Goal: Information Seeking & Learning: Learn about a topic

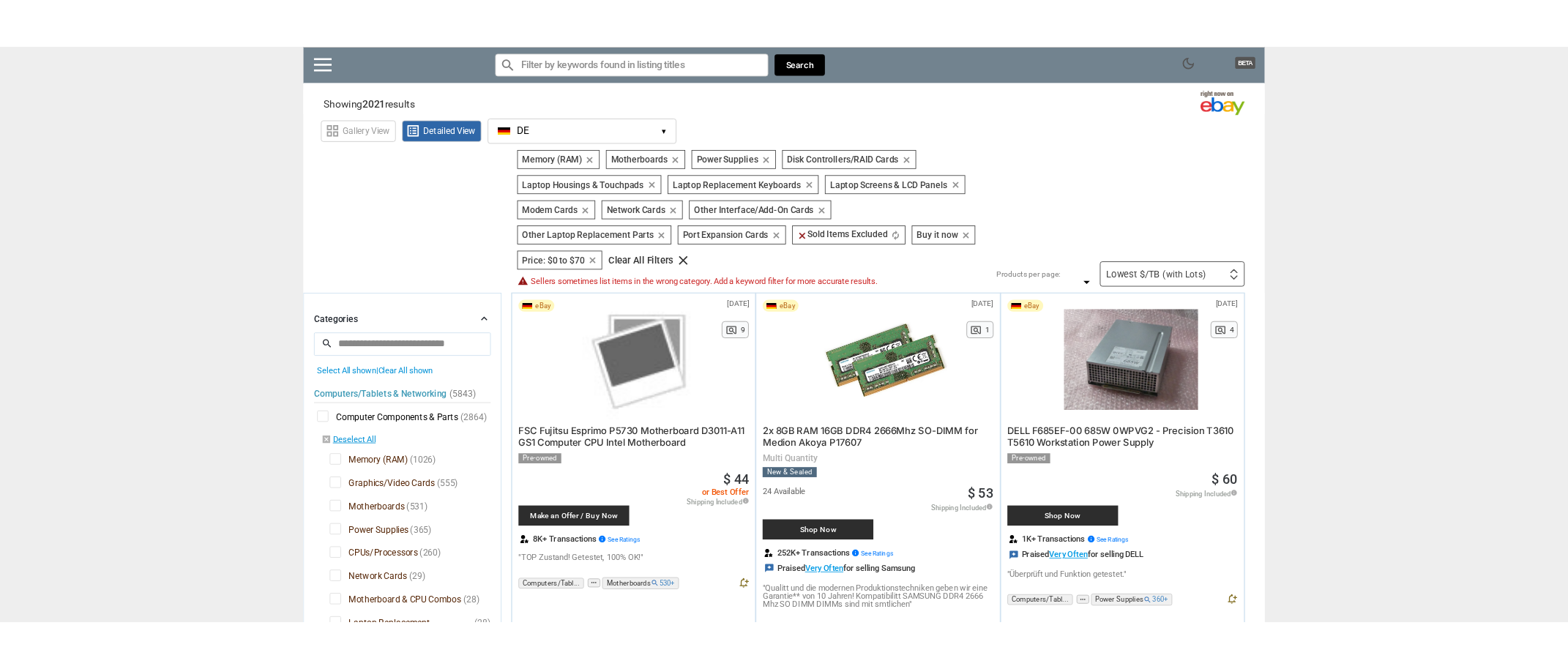
scroll to position [83, 0]
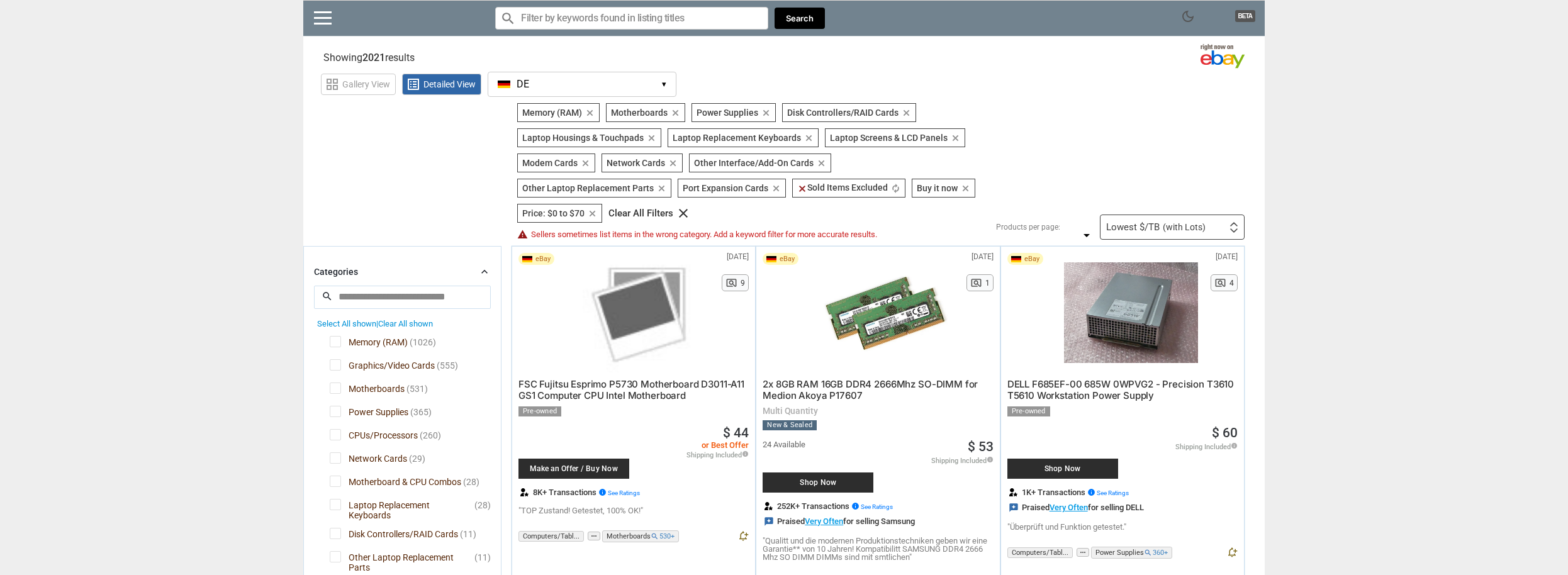
click at [418, 119] on section "See all types of deals we can find for you! All Listings All Deal Potentials AI…" at bounding box center [784, 171] width 962 height 136
click at [322, 25] on div "dark_mode BETA" at bounding box center [375, 22] width 126 height 28
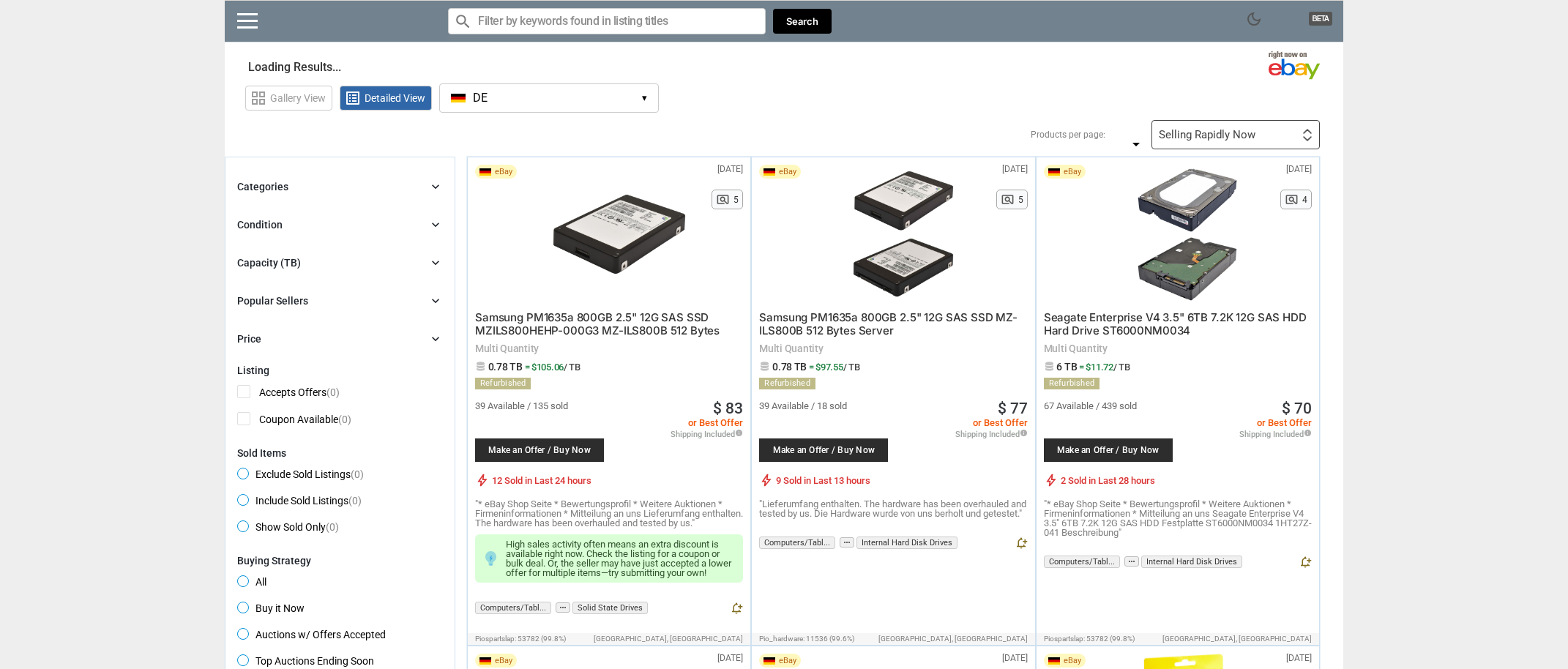
click at [436, 188] on icon "chevron_right" at bounding box center [435, 186] width 14 height 14
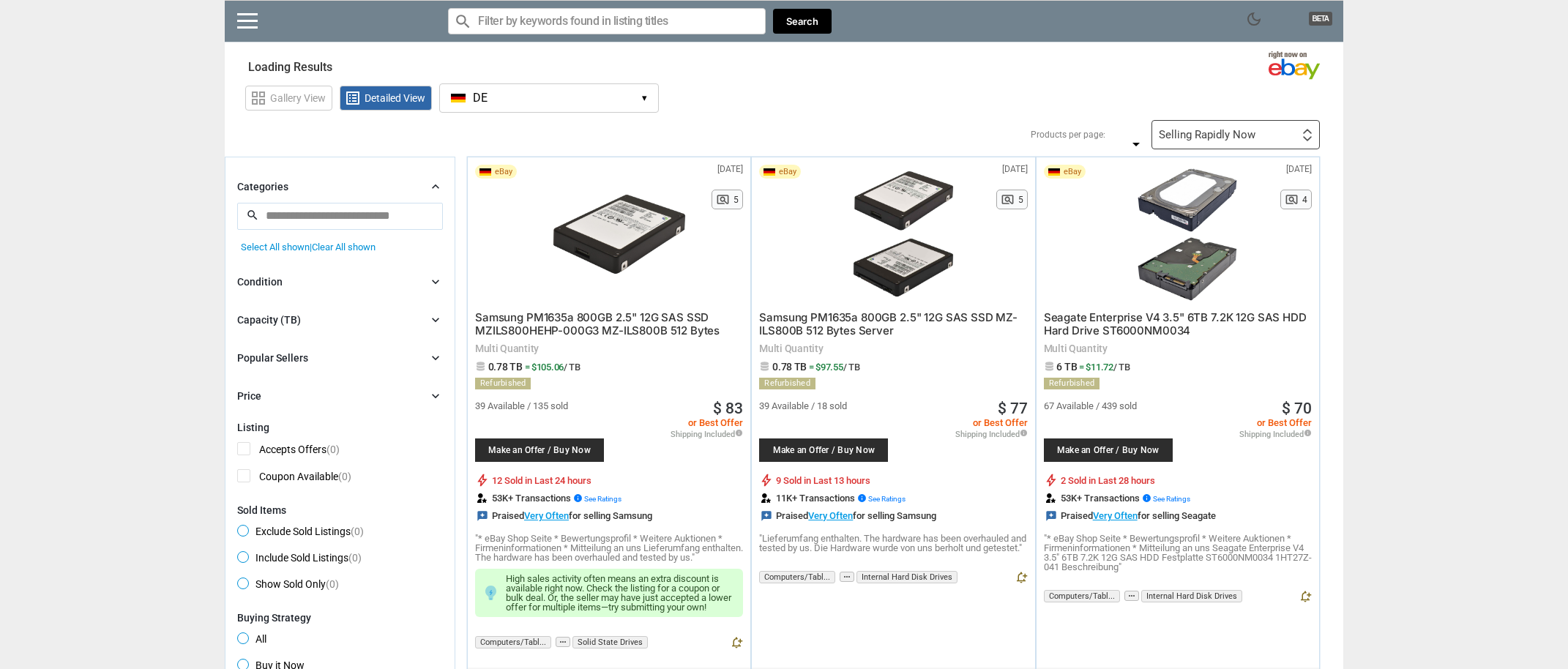
click at [318, 219] on input "search" at bounding box center [340, 216] width 206 height 26
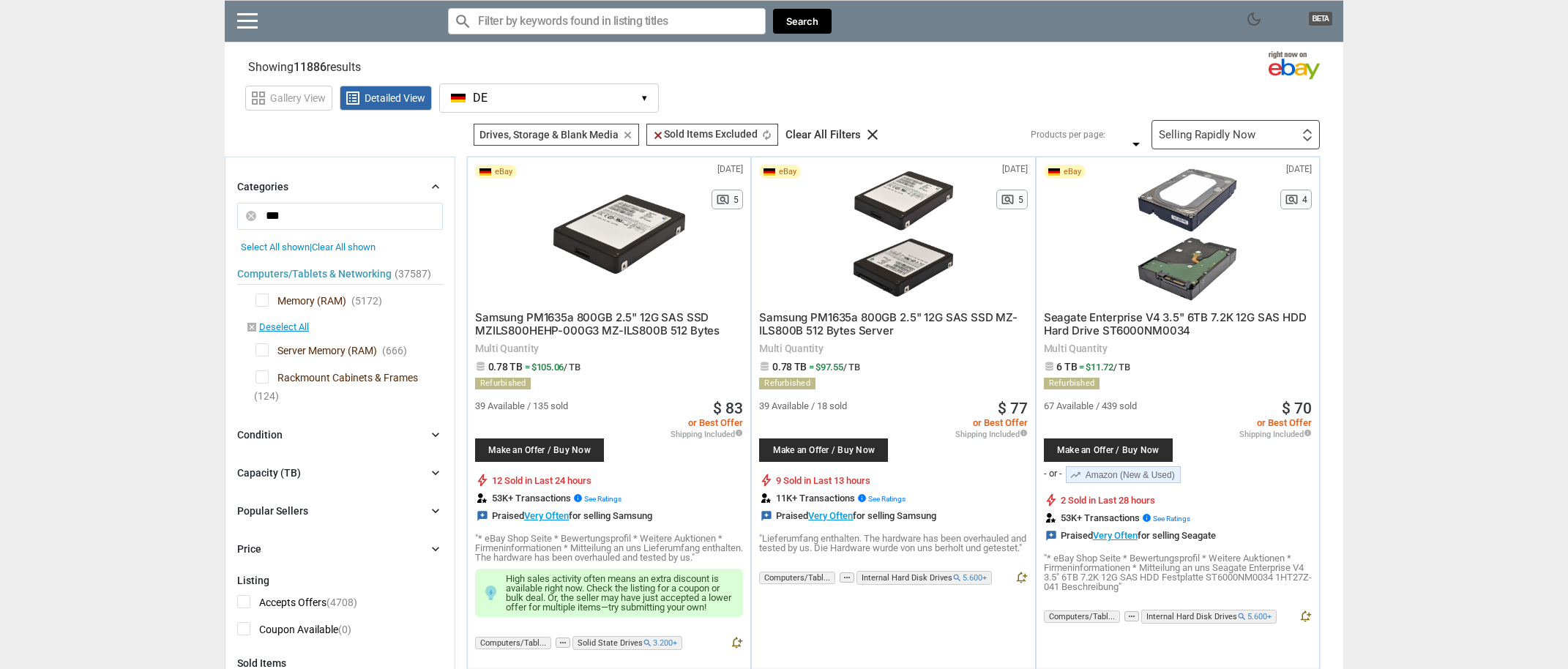
type input "***"
click at [267, 302] on span "Memory (RAM)" at bounding box center [300, 302] width 90 height 18
click at [629, 128] on div "Drives, Storage & Blank Media Drives, Storage & Blank Media clear" at bounding box center [556, 134] width 166 height 22
click at [265, 300] on span "Memory (RAM)" at bounding box center [300, 302] width 90 height 18
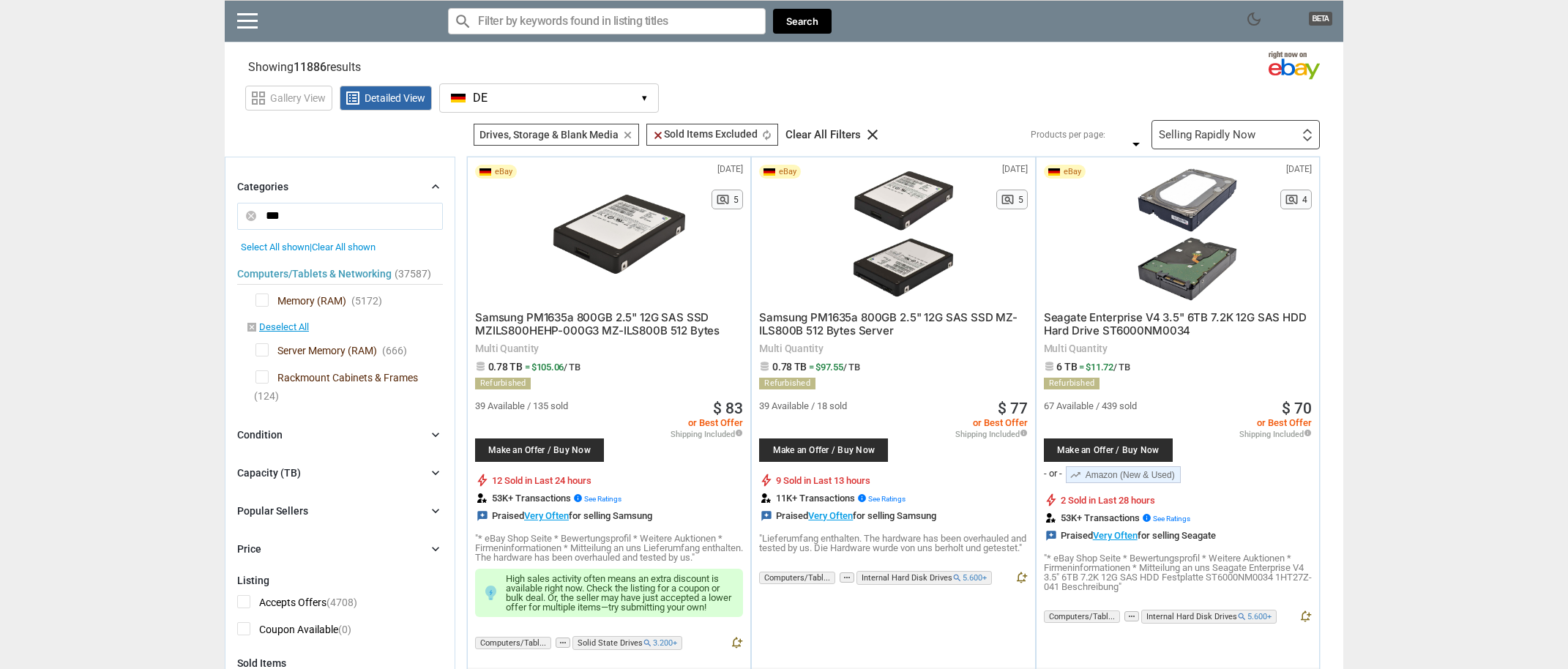
click at [262, 301] on span "Memory (RAM)" at bounding box center [300, 302] width 90 height 18
click at [755, 94] on div "grid_view Gallery View list_alt Detailed View DE DE ▾ Currency $ USD £ GBP € EU…" at bounding box center [794, 96] width 1098 height 34
click at [829, 131] on span "clear Sold Items Excluded" at bounding box center [808, 133] width 106 height 12
click at [629, 132] on icon "clear" at bounding box center [627, 135] width 11 height 11
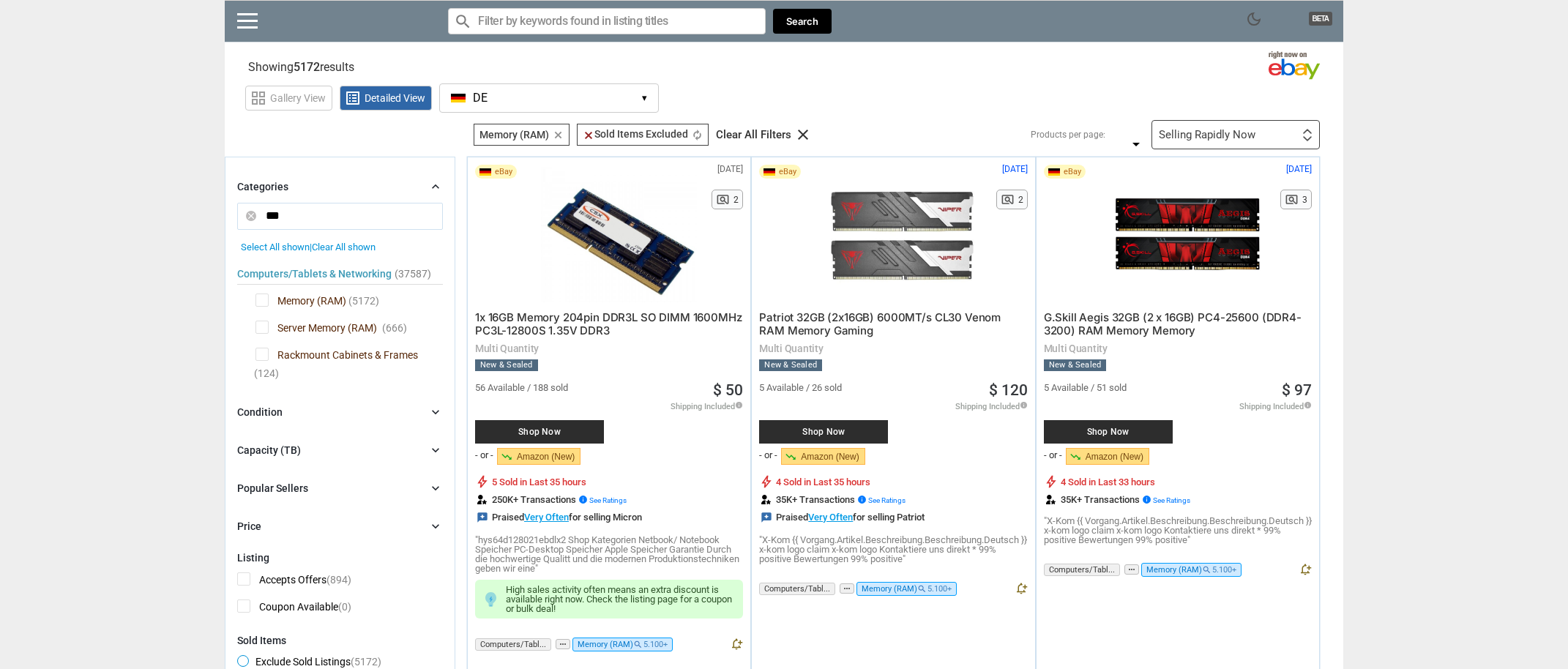
click at [1275, 134] on div "Selling Rapidly Now First or Last Chance to Buy Recently Listed Selling Rapidly…" at bounding box center [1236, 134] width 168 height 30
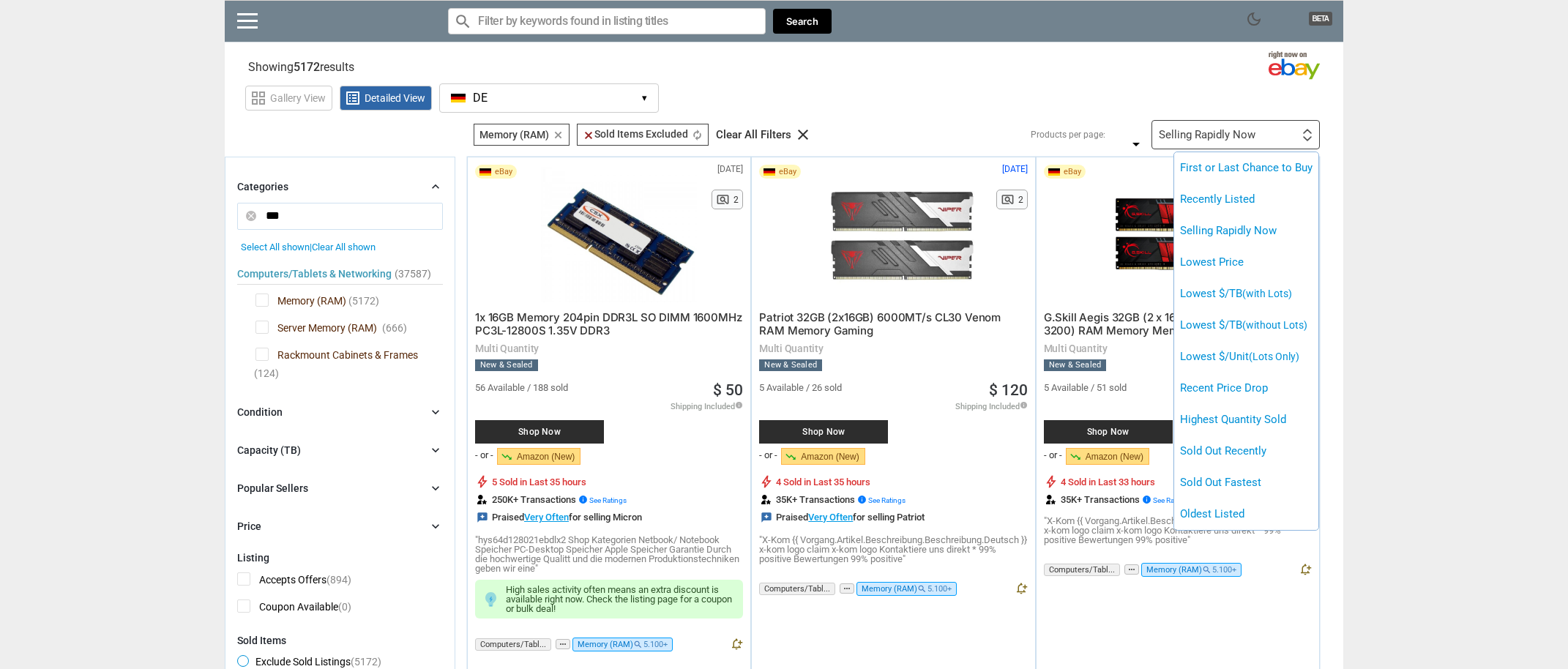
click at [1511, 122] on div at bounding box center [784, 334] width 1568 height 669
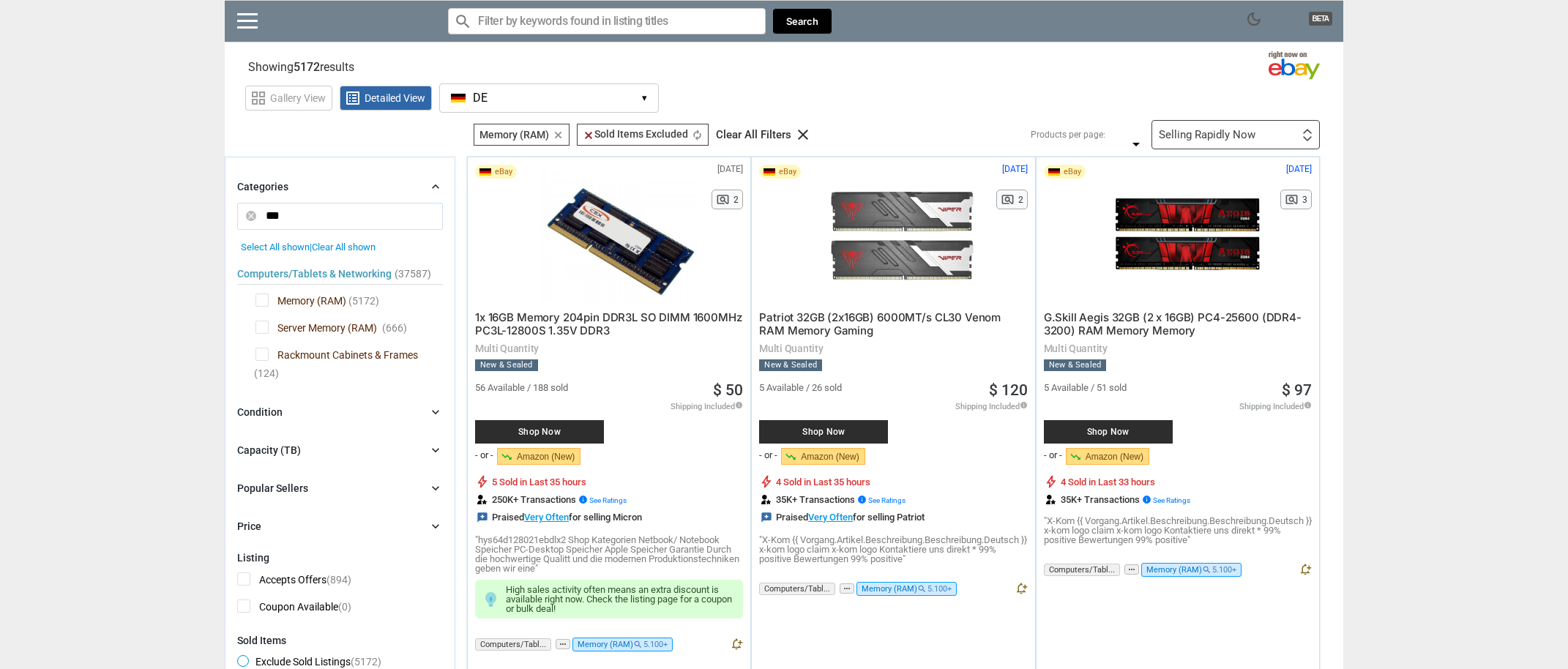
click at [370, 457] on div "Capacity (TB) chevron_right" at bounding box center [340, 450] width 206 height 18
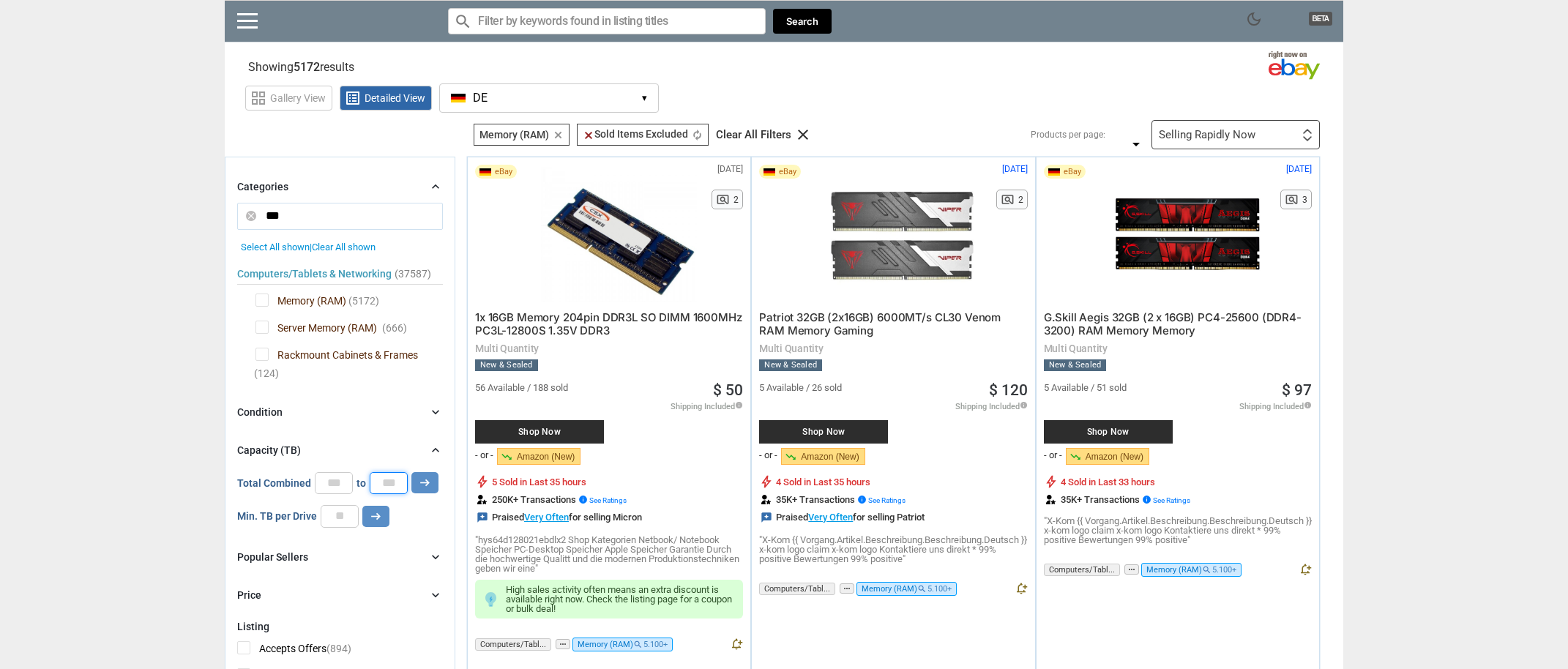
click at [382, 488] on input "*" at bounding box center [388, 483] width 38 height 22
click at [332, 482] on input "*" at bounding box center [334, 483] width 38 height 22
click at [331, 484] on input "*" at bounding box center [334, 483] width 38 height 22
click at [327, 487] on input "*" at bounding box center [334, 483] width 38 height 22
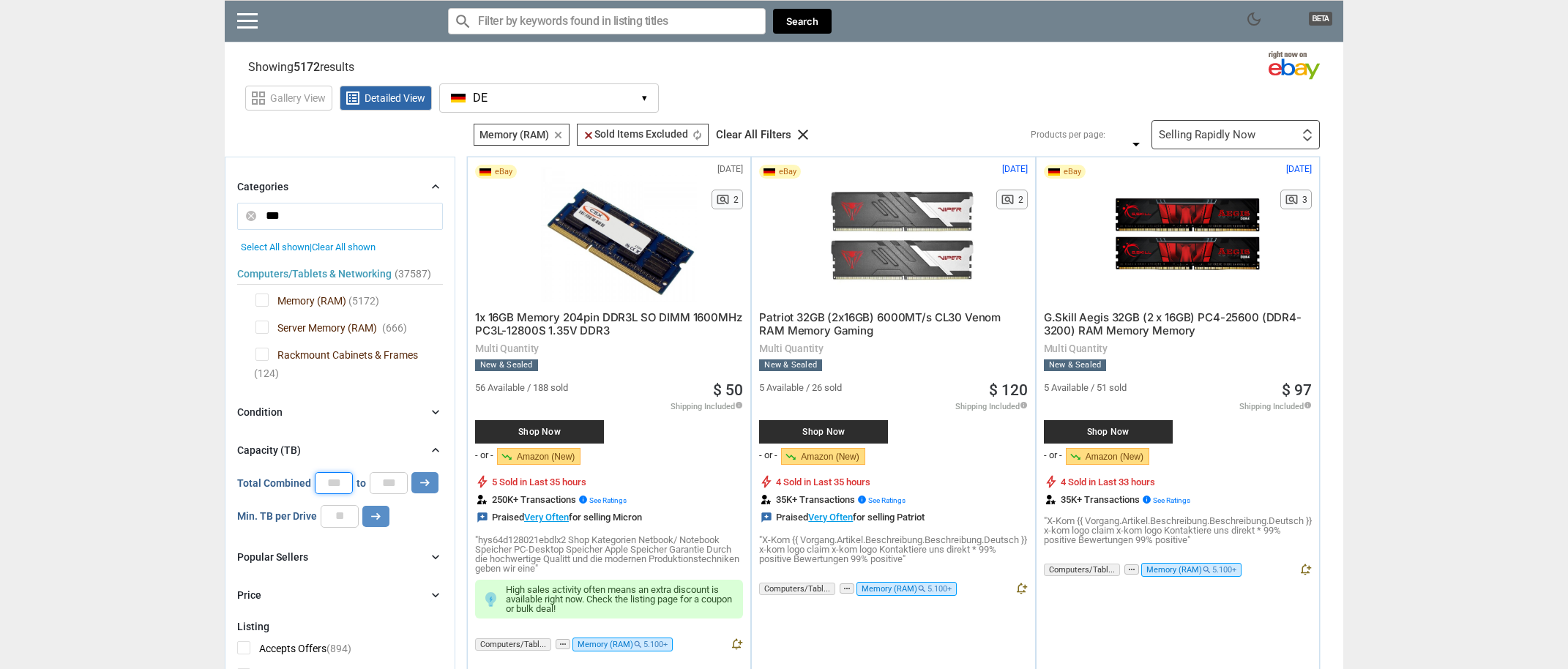
scroll to position [0, 4]
type input "**"
click at [1268, 123] on div "Selling Rapidly Now First or Last Chance to Buy Recently Listed Selling Rapidly…" at bounding box center [1236, 134] width 168 height 30
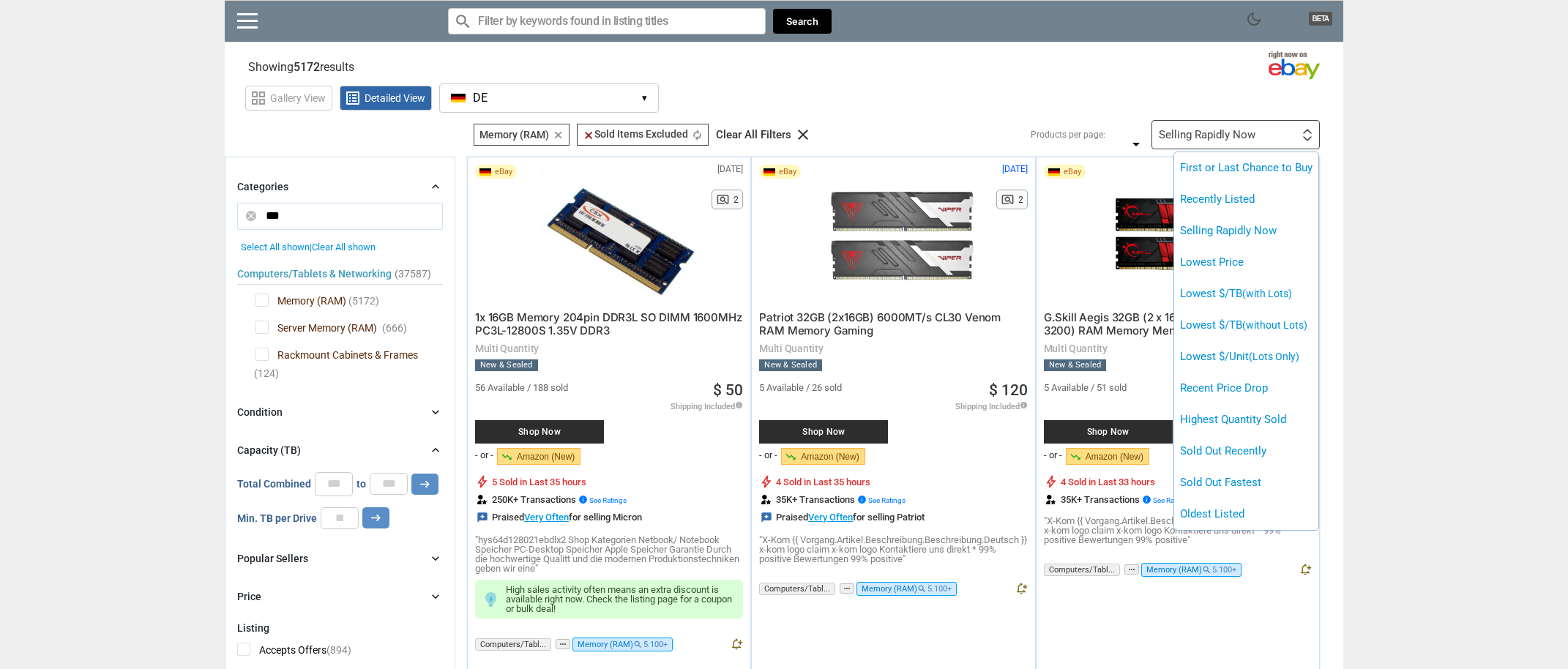
click at [424, 484] on div at bounding box center [784, 334] width 1568 height 669
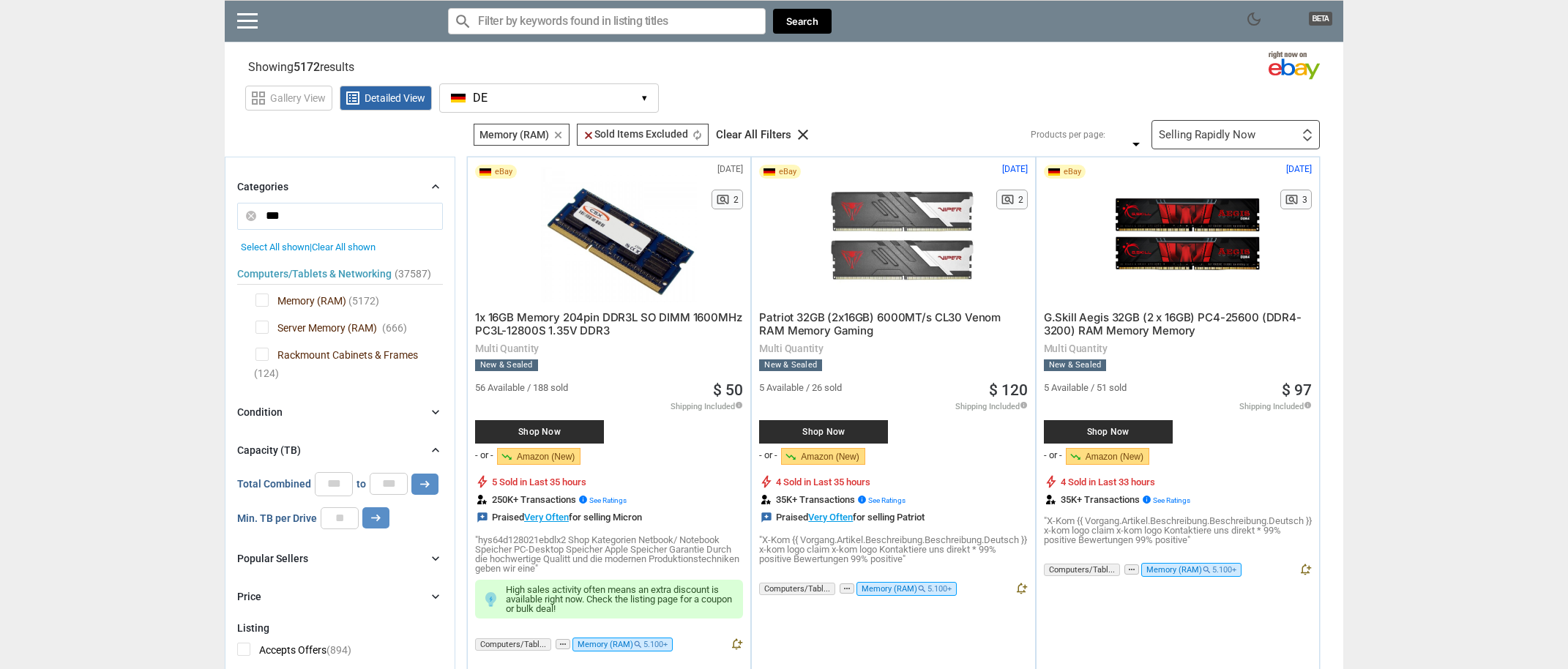
click at [424, 484] on icon "arrow_right_alt" at bounding box center [425, 484] width 14 height 14
type input "*****"
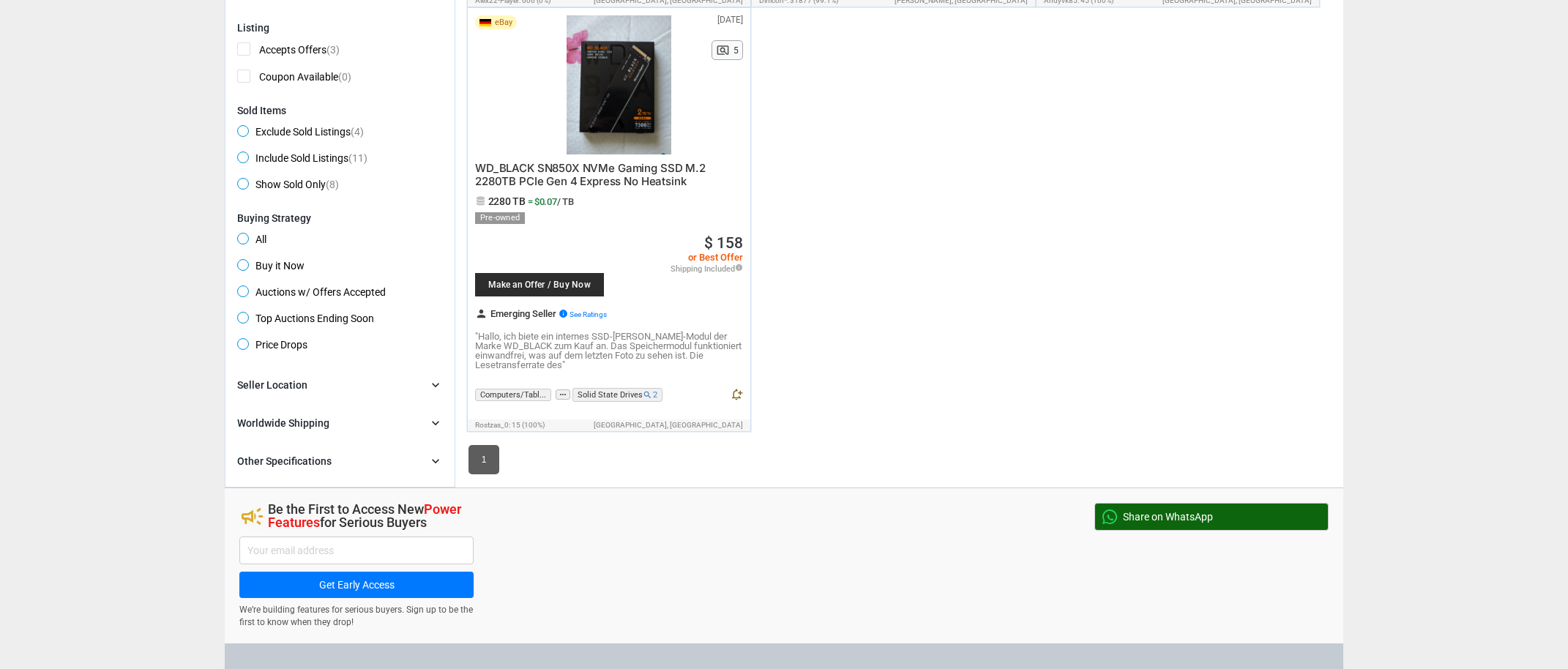
scroll to position [597, 0]
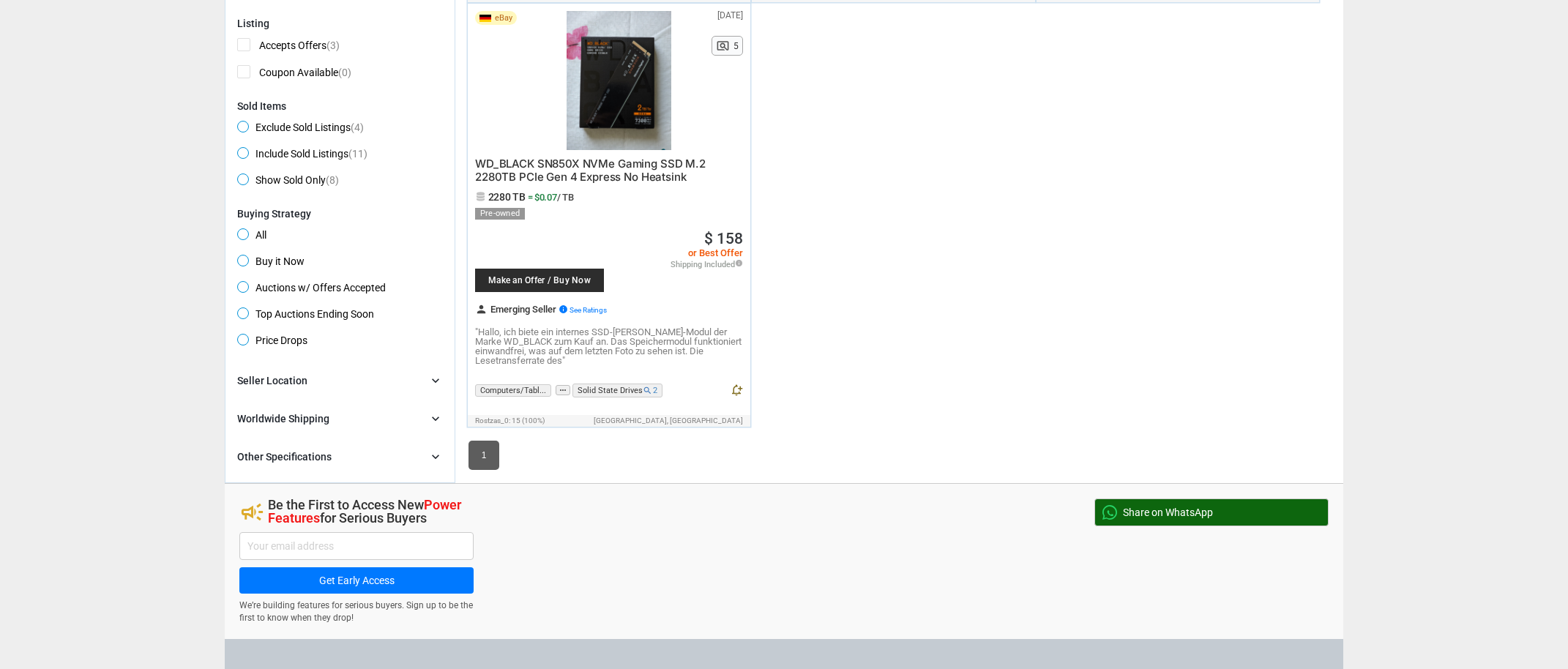
click at [403, 462] on div "Other Specifications chevron_right" at bounding box center [340, 457] width 206 height 18
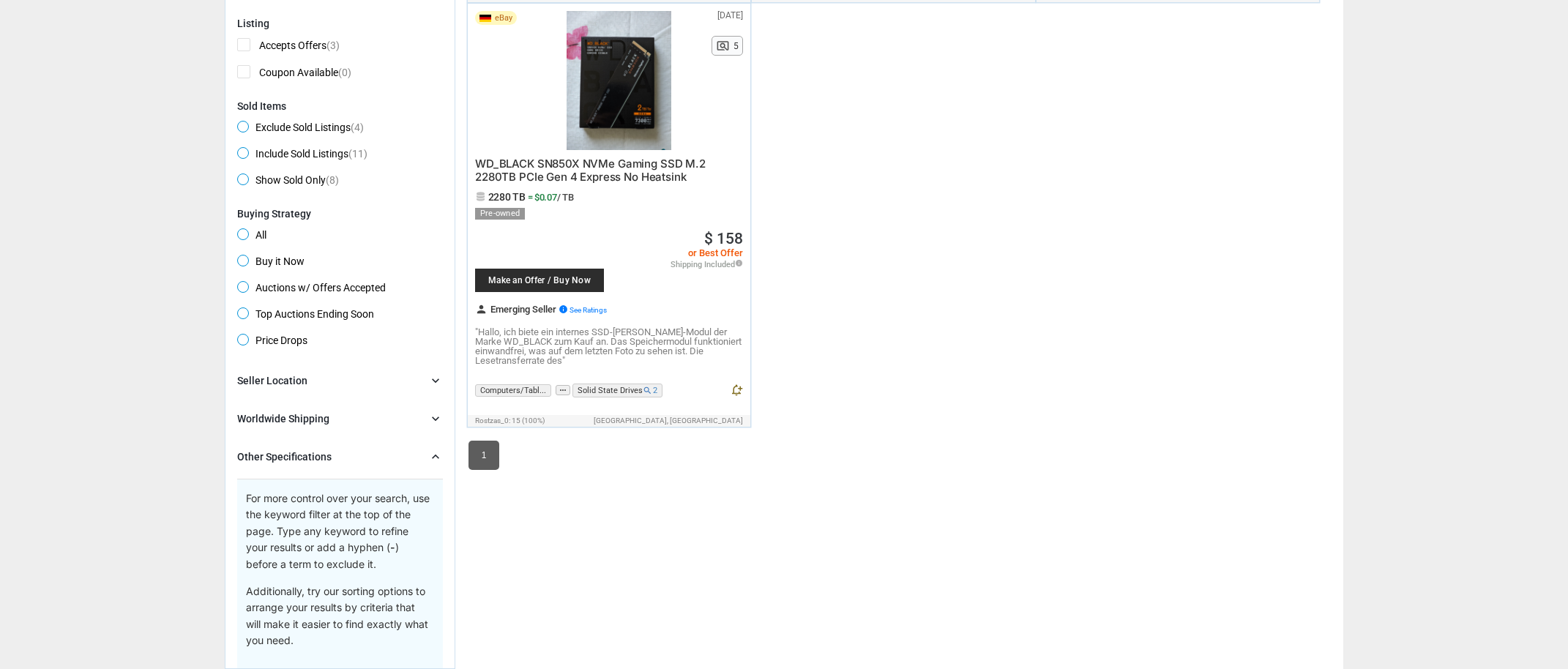
click at [403, 462] on div "Other Specifications chevron_right" at bounding box center [340, 457] width 206 height 18
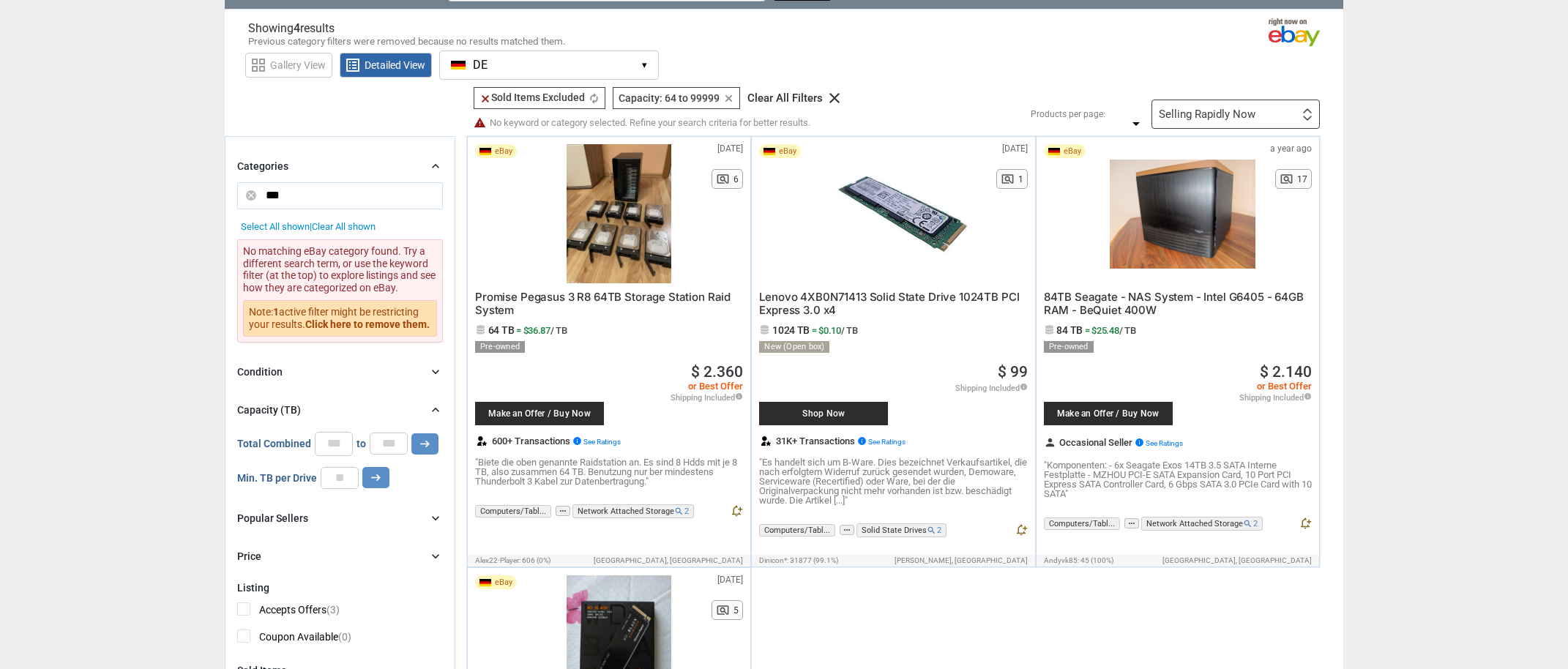
scroll to position [0, 0]
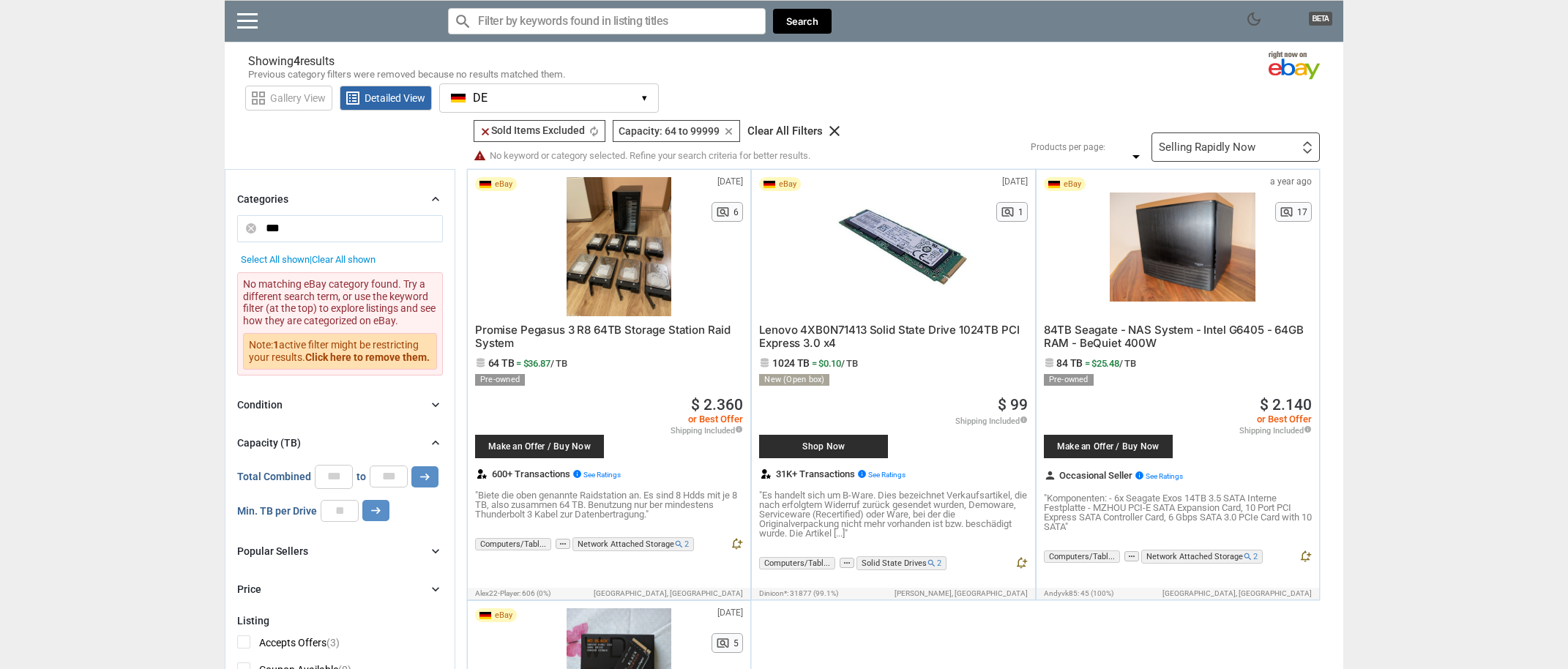
click at [569, 18] on input "Search for models" at bounding box center [607, 21] width 318 height 26
click at [246, 231] on icon "close" at bounding box center [251, 227] width 10 height 10
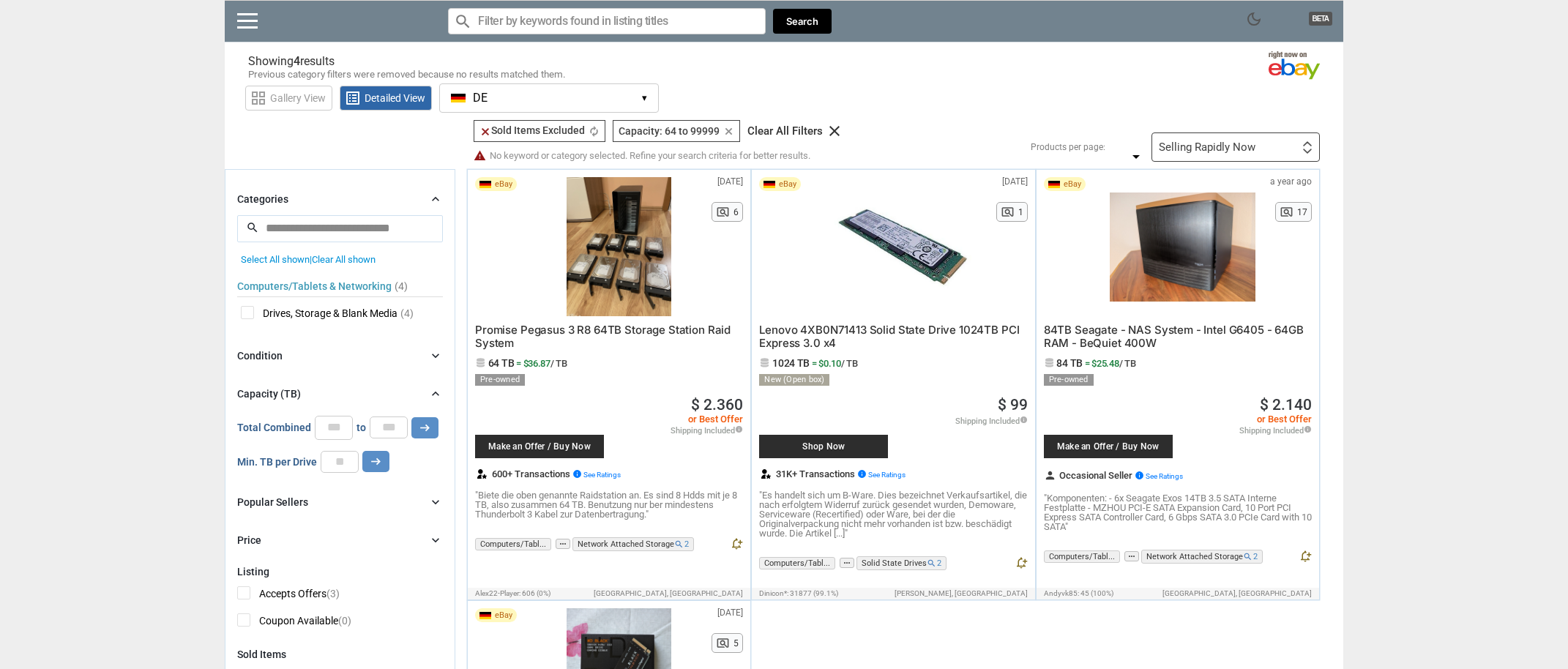
click at [323, 230] on input "search" at bounding box center [340, 227] width 206 height 26
click at [585, 21] on input "Search for models" at bounding box center [607, 21] width 318 height 26
type input "ram ddr4 32gb"
click at [787, 11] on button "Search" at bounding box center [802, 21] width 58 height 26
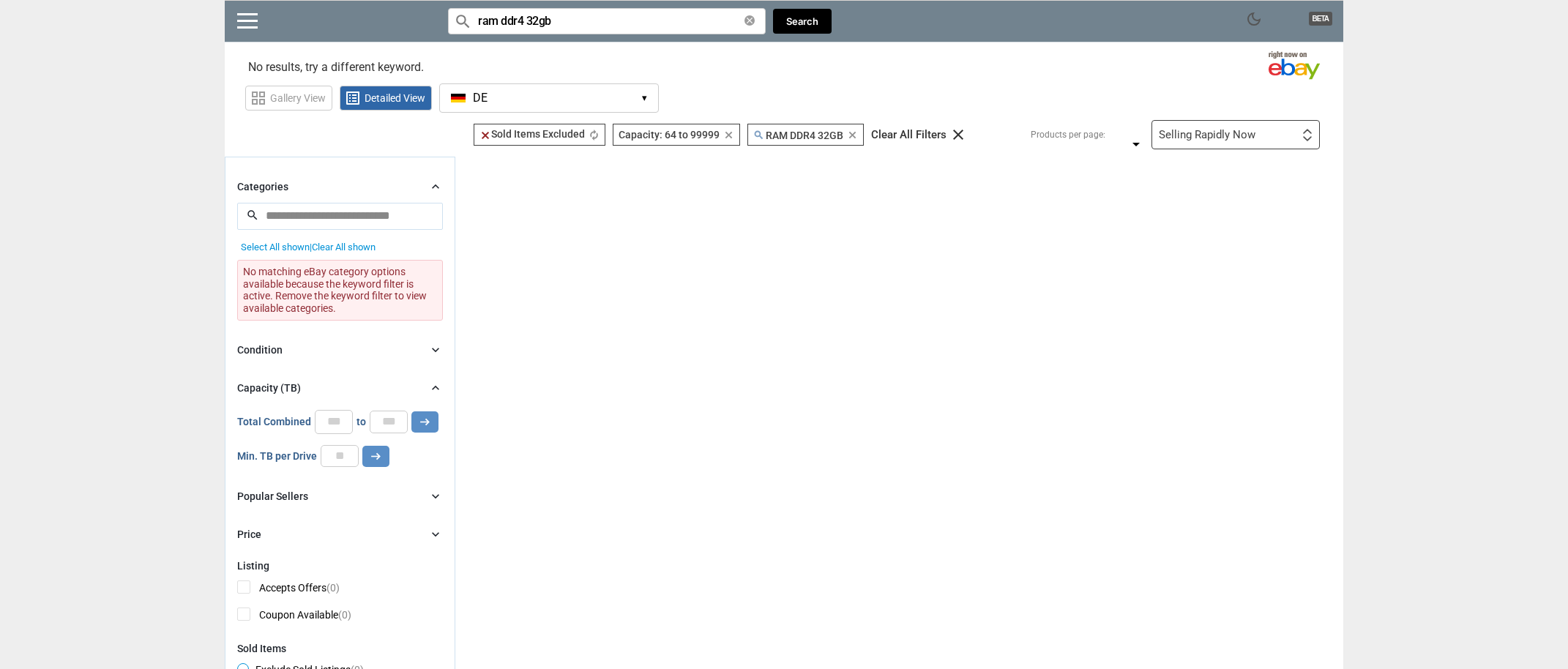
click at [729, 137] on icon "clear" at bounding box center [729, 135] width 11 height 11
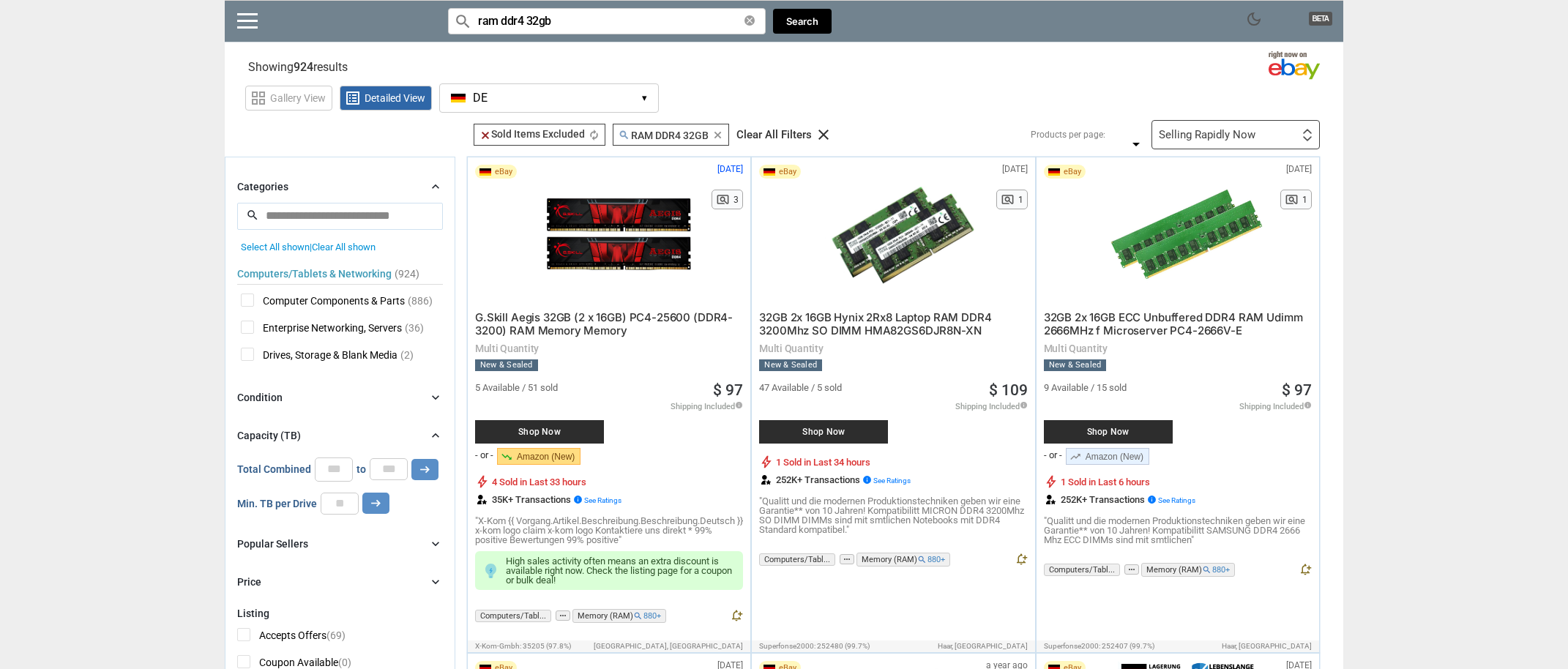
click at [1232, 131] on div "Selling Rapidly Now" at bounding box center [1207, 135] width 97 height 11
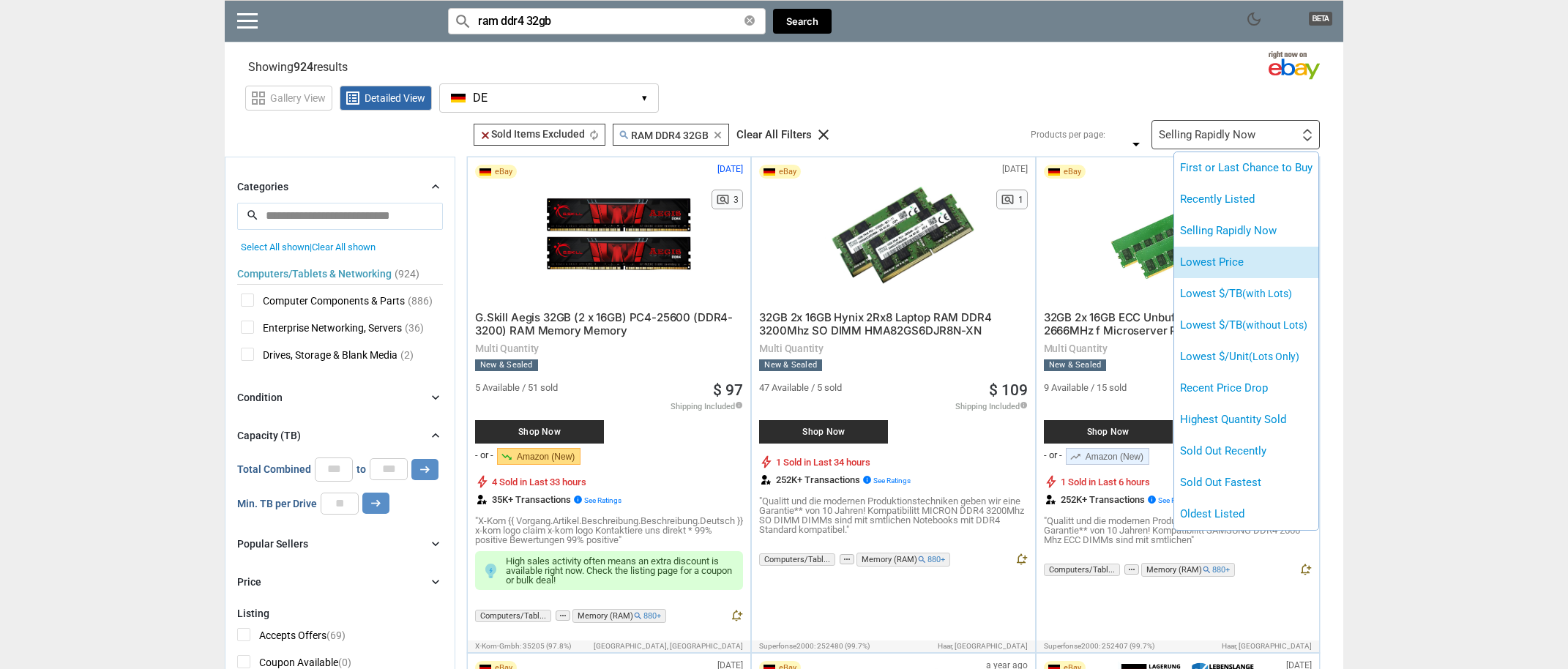
click at [1239, 250] on li "Lowest Price" at bounding box center [1246, 262] width 144 height 31
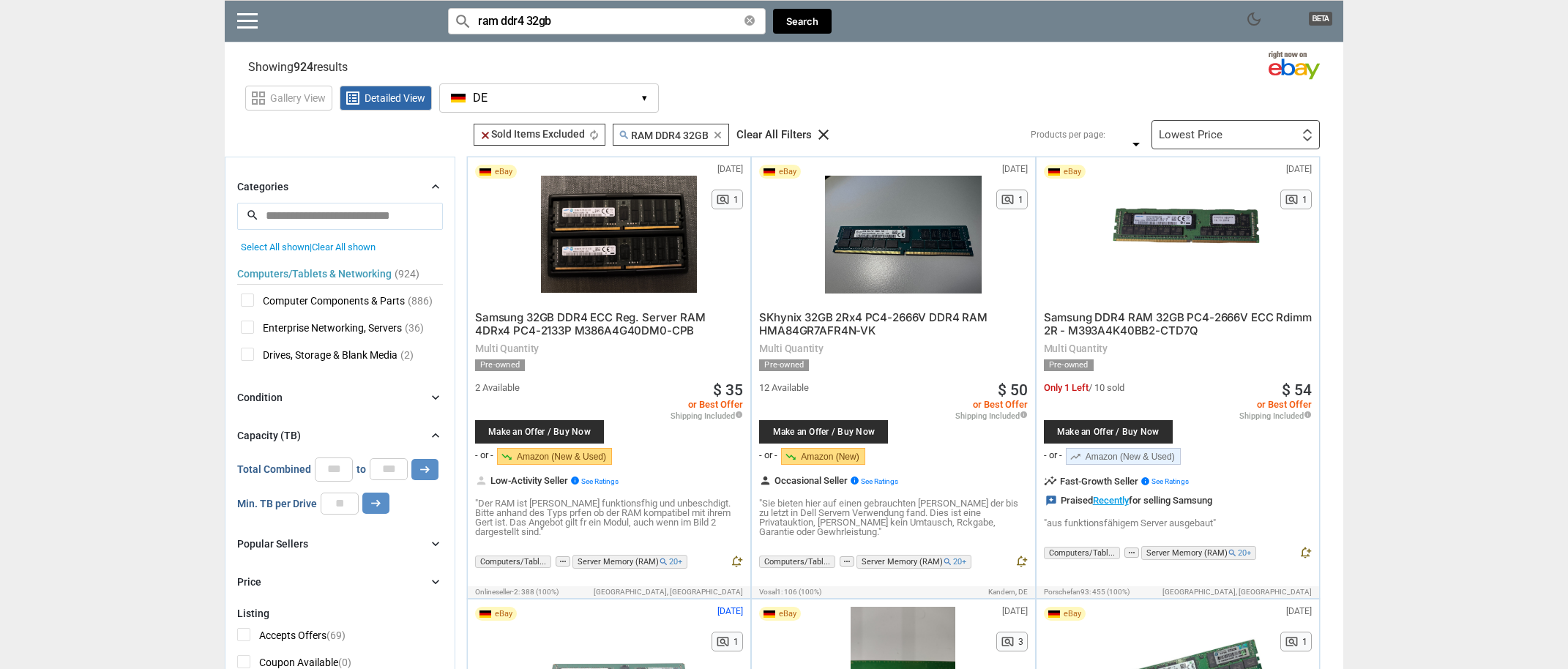
click at [601, 30] on input "ram ddr4 32gb" at bounding box center [607, 21] width 318 height 26
type input "ram ddr4 32gb dimm"
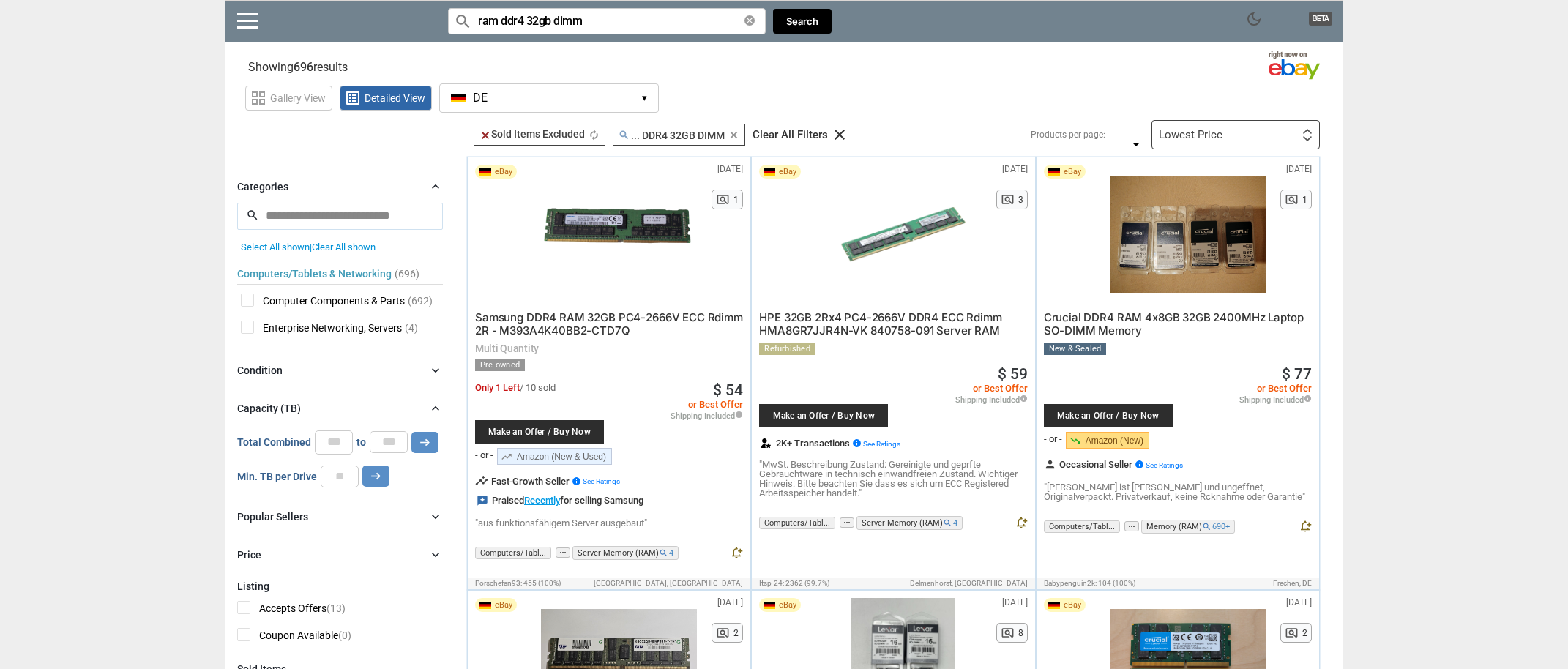
click at [566, 21] on input "ram ddr4 32gb dimm" at bounding box center [607, 21] width 318 height 26
type input "ram ddr4 32gb non ecc"
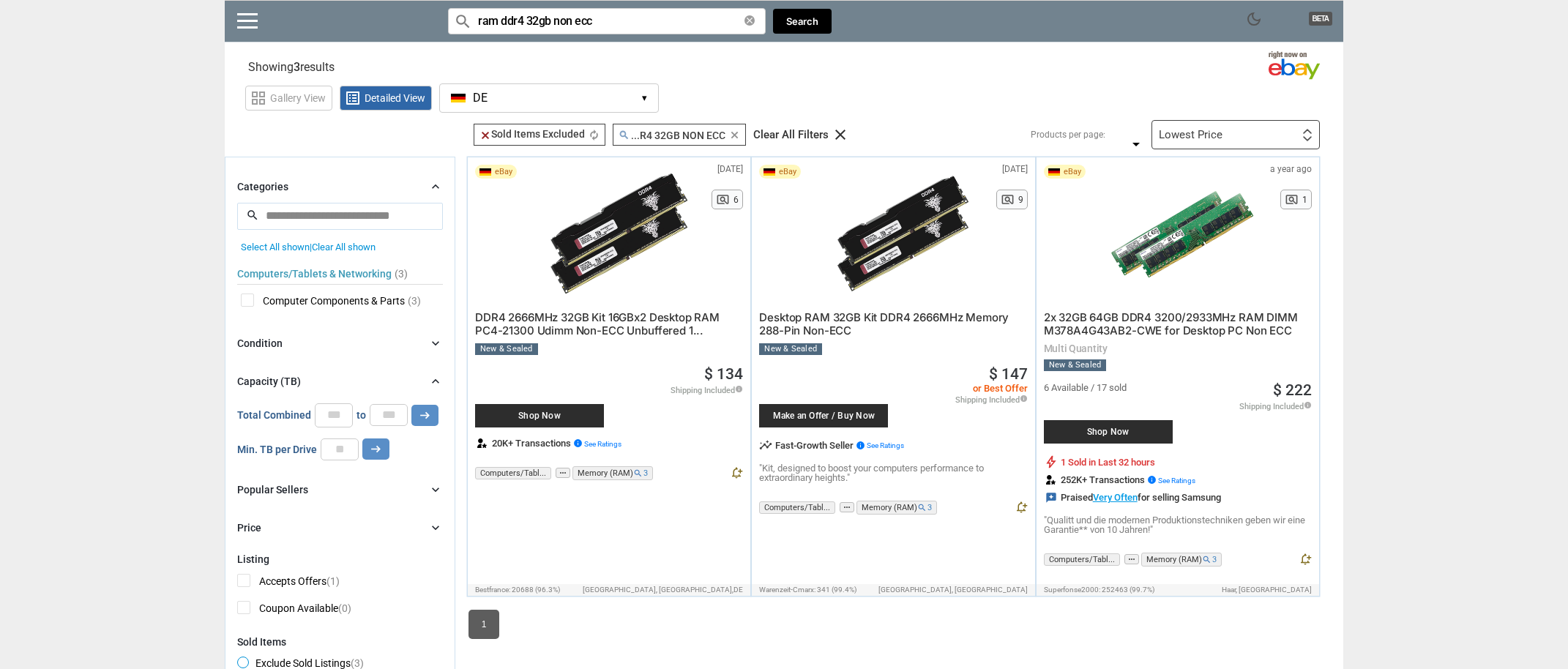
drag, startPoint x: 607, startPoint y: 21, endPoint x: 550, endPoint y: 23, distance: 57.0
click at [550, 23] on input "ram ddr4 32gb non ecc" at bounding box center [607, 21] width 318 height 26
type input "ram ddr4 32gb gaming"
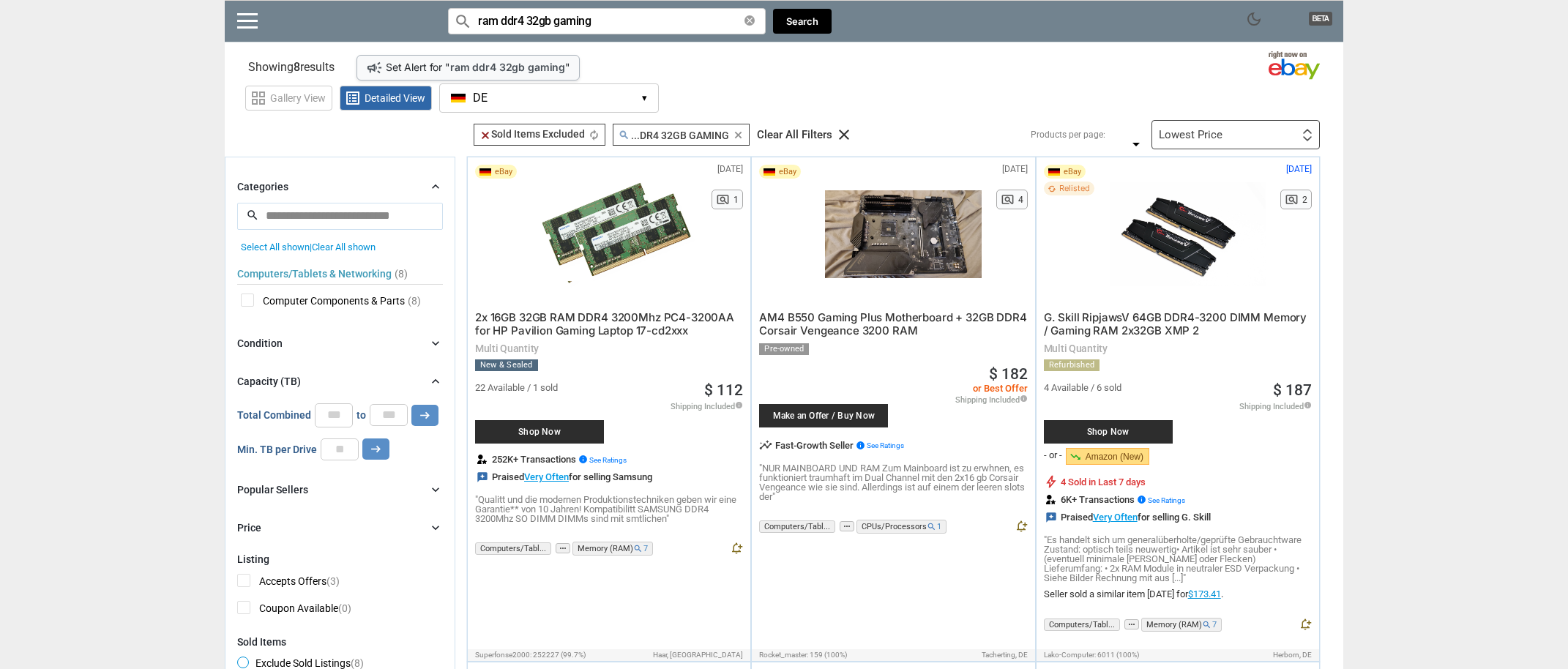
drag, startPoint x: 618, startPoint y: 24, endPoint x: 451, endPoint y: 26, distance: 167.0
click at [448, 26] on input "ram ddr4 32gb gaming" at bounding box center [607, 21] width 318 height 26
type input "am4 64gb"
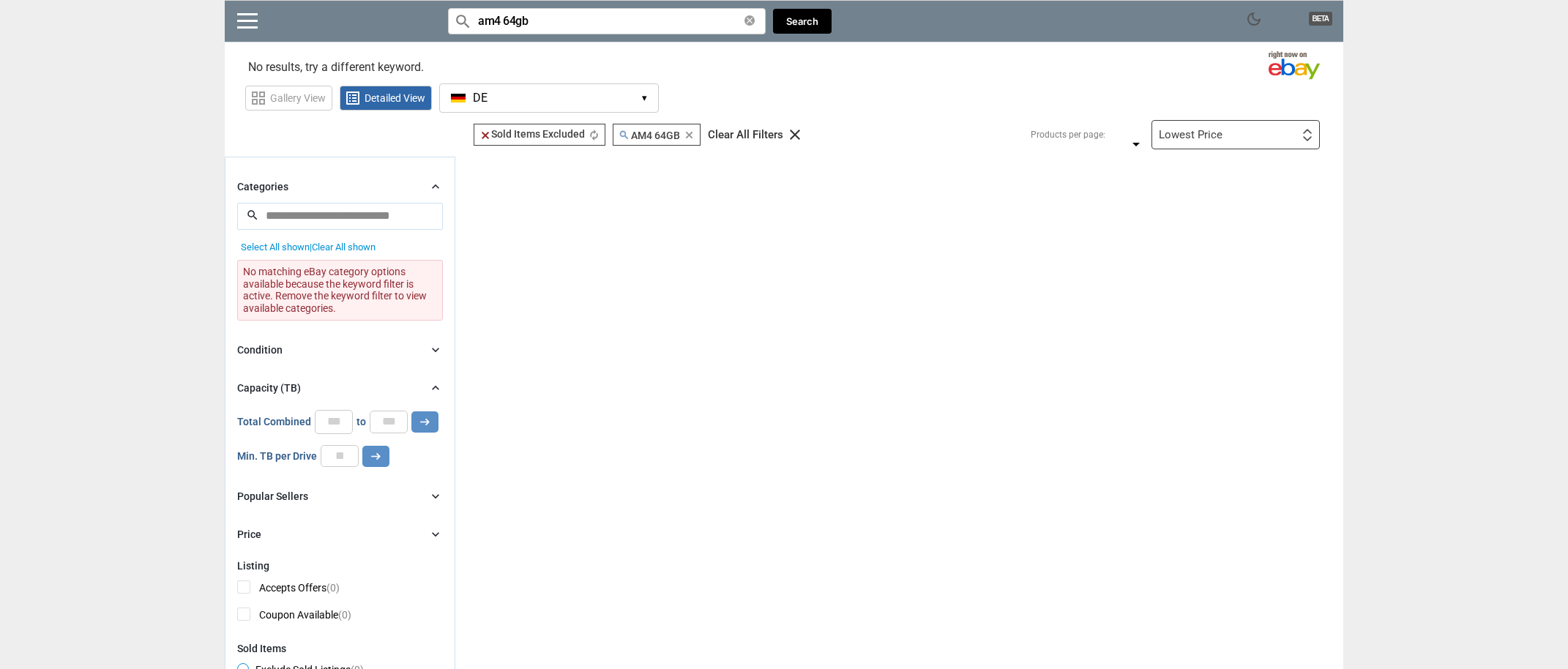
drag, startPoint x: 546, startPoint y: 22, endPoint x: 423, endPoint y: 22, distance: 123.0
click at [448, 22] on input "am4 64gb" at bounding box center [607, 21] width 318 height 26
type input "ddr4 64 gb"
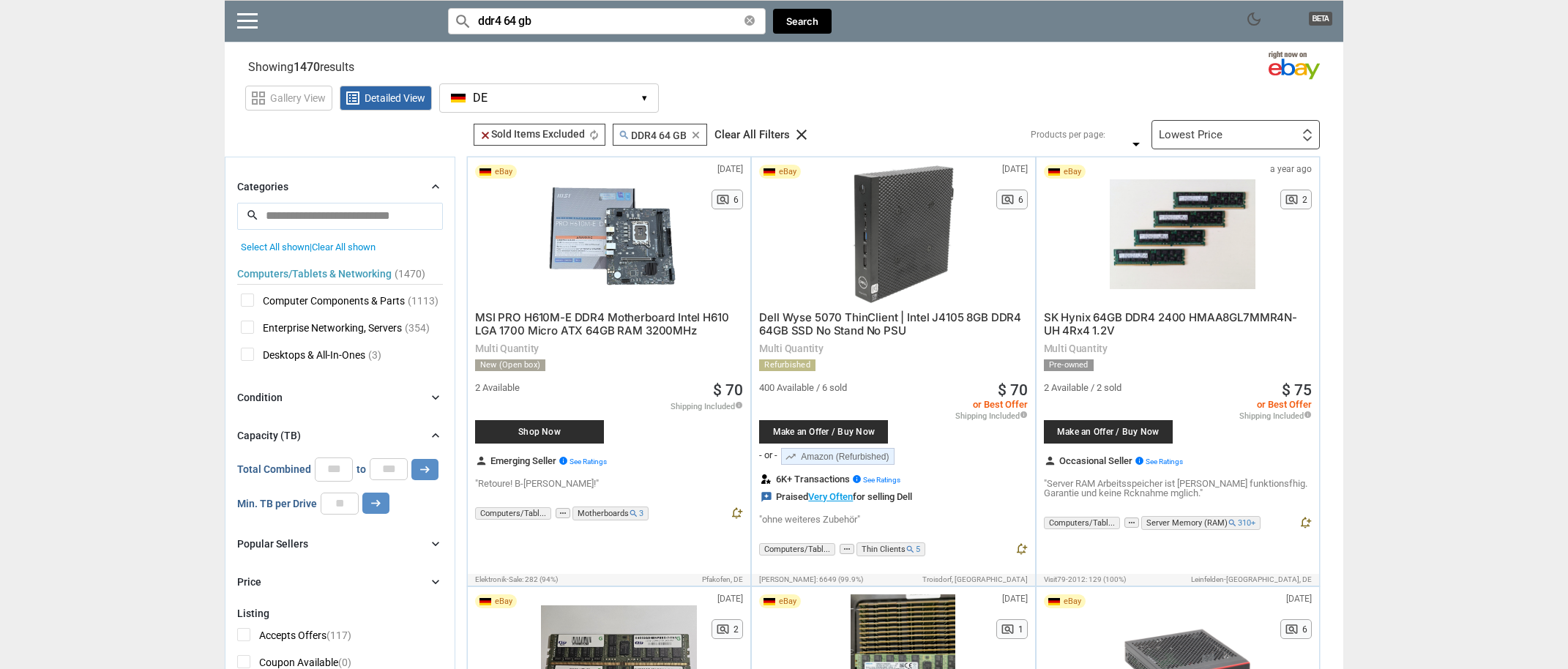
drag, startPoint x: 548, startPoint y: 22, endPoint x: 505, endPoint y: 19, distance: 43.1
click at [505, 19] on input "ddr4 64 gb" at bounding box center [607, 21] width 318 height 26
type input "ddr4 32gb vengeance"
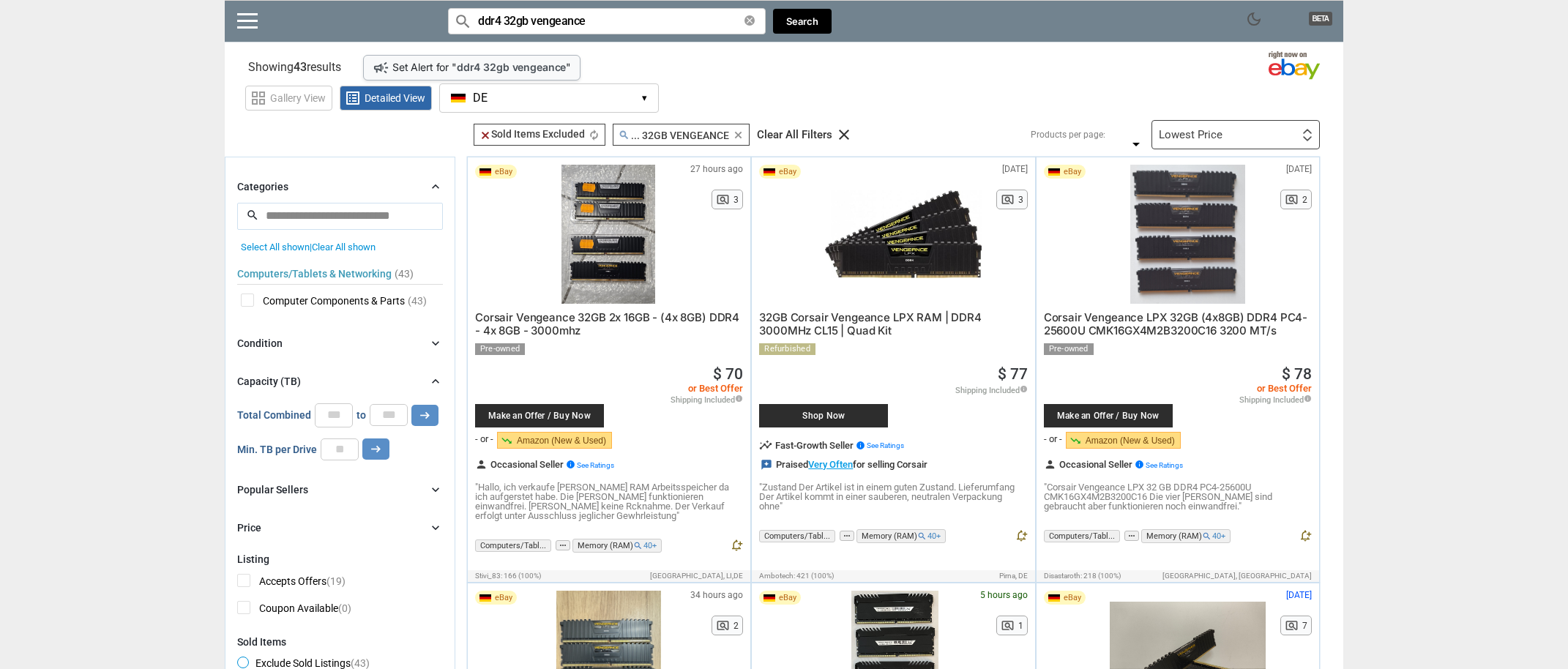
click at [508, 21] on input "ddr4 32gb vengeance" at bounding box center [607, 21] width 318 height 26
type input "ddr4 64gbvengeance"
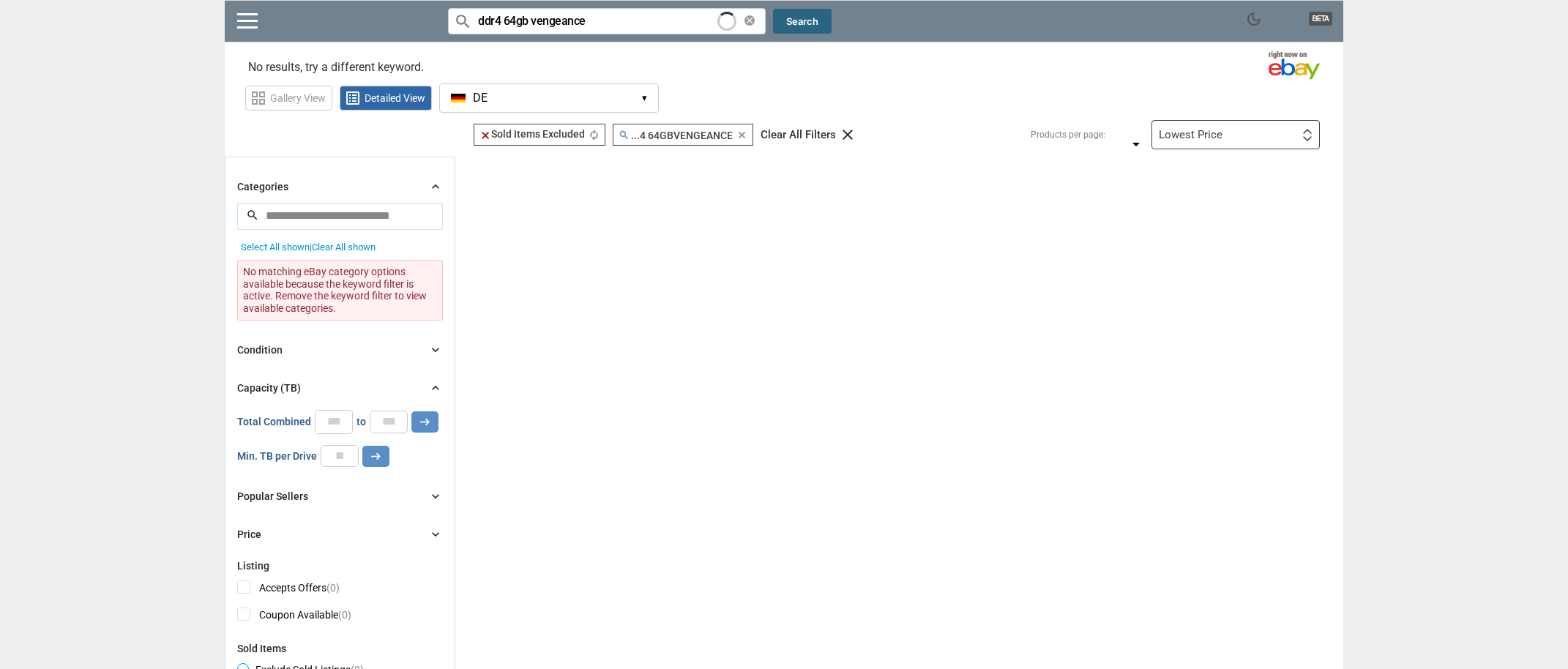
type input "ddr4 64gb vengeance"
click at [794, 16] on button "Search" at bounding box center [802, 21] width 58 height 26
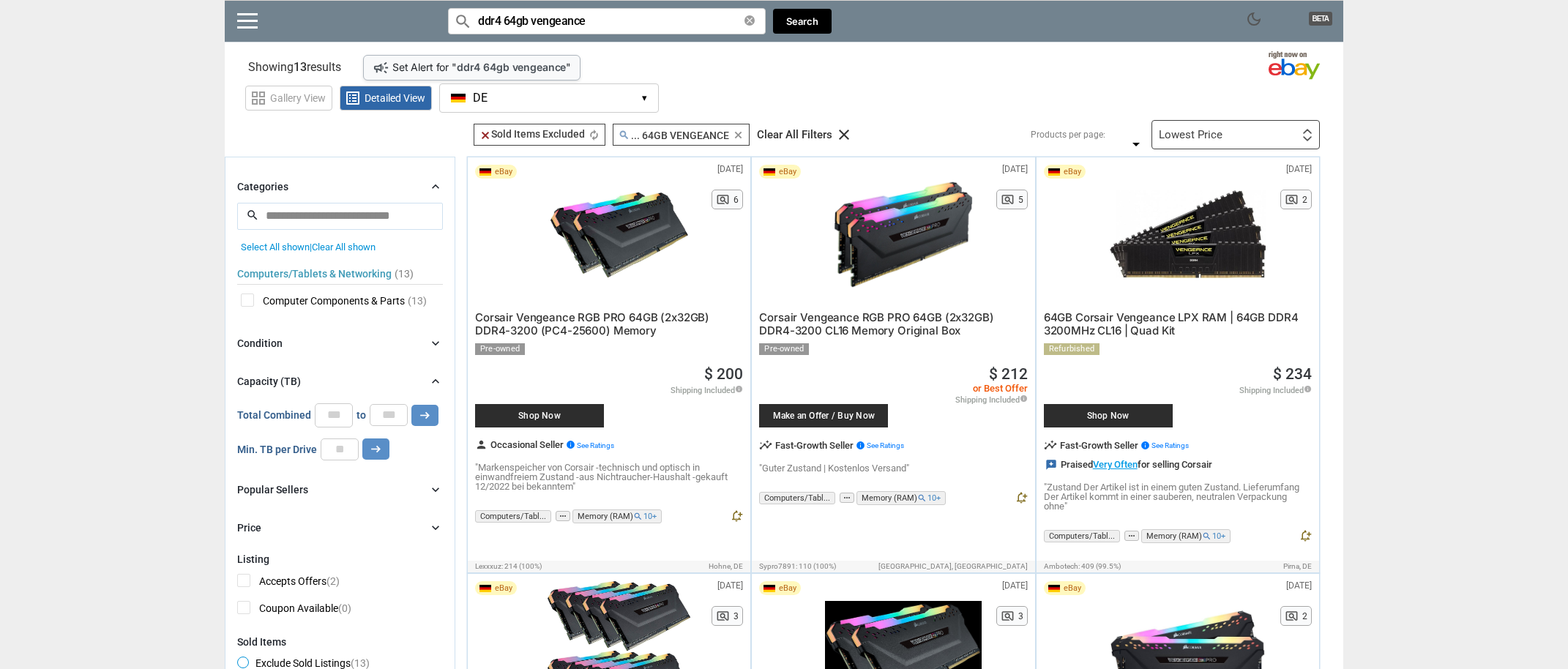
click at [570, 15] on input "ddr4 64gb vengeance" at bounding box center [607, 21] width 318 height 26
type input "ddr4 64gb corsair"
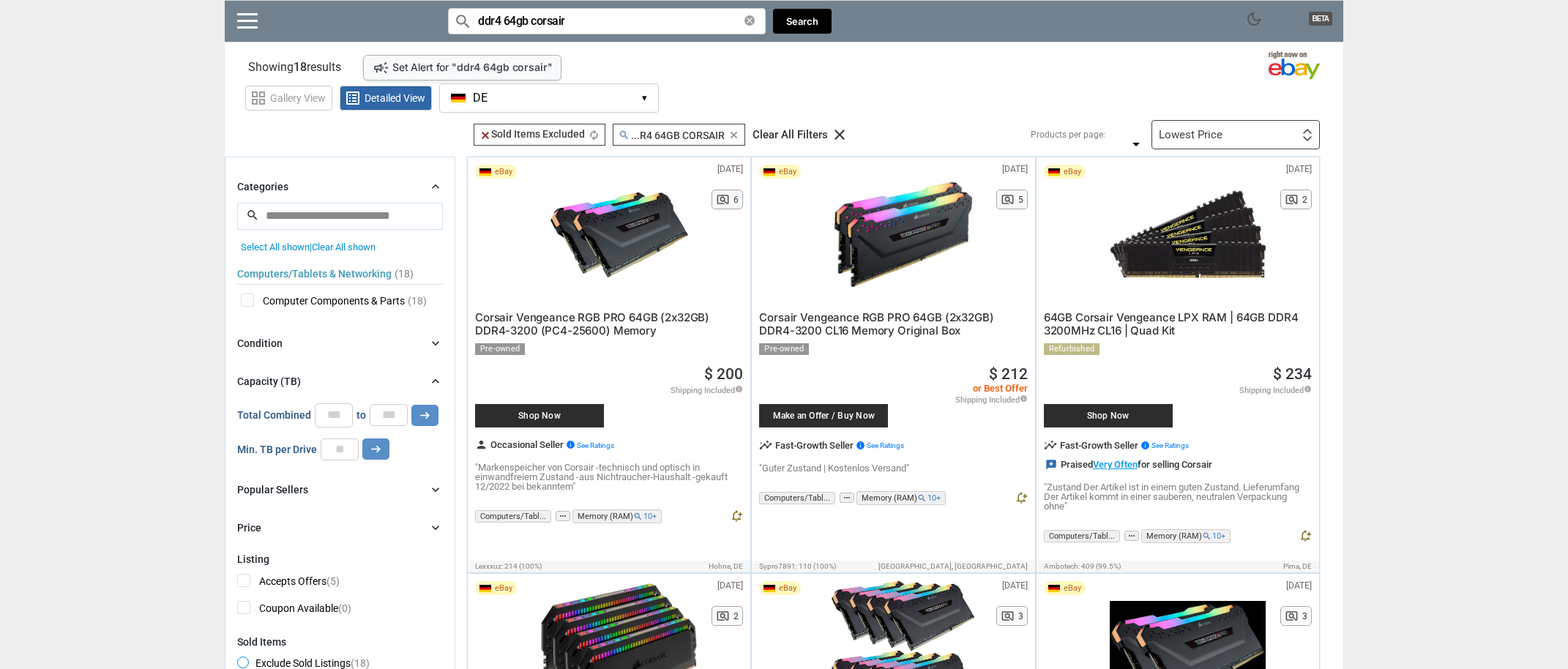
click at [536, 24] on input "ddr4 64gb corsair" at bounding box center [607, 21] width 318 height 26
type input "ddr4 64gb samsung"
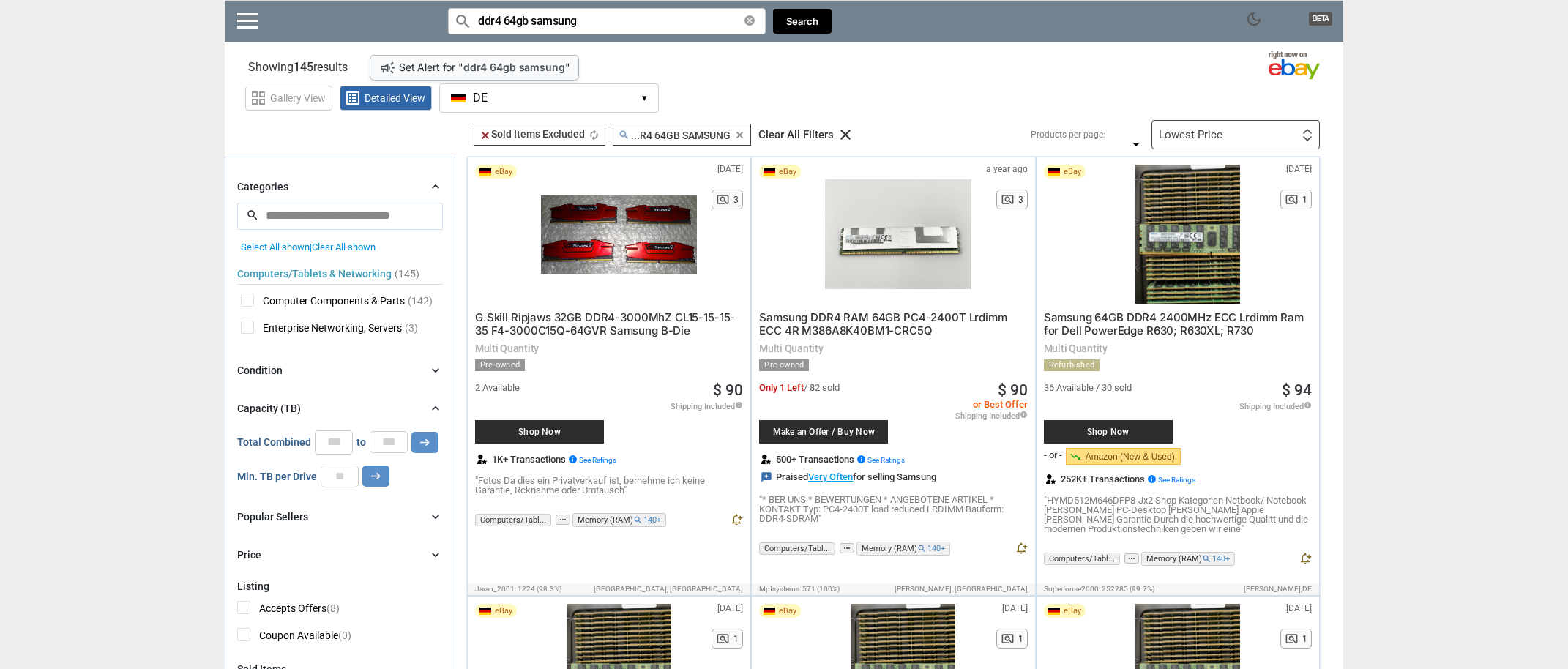
click at [565, 330] on span "G.Skill Ripjaws 32GB DDR4-3000MhZ CL15-15-15-35 F4-3000C15Q-64GVR Samsung B-Die" at bounding box center [605, 324] width 260 height 27
drag, startPoint x: 576, startPoint y: 21, endPoint x: 505, endPoint y: 19, distance: 71.0
click at [505, 19] on input "ddr4 64gb samsung" at bounding box center [607, 21] width 318 height 26
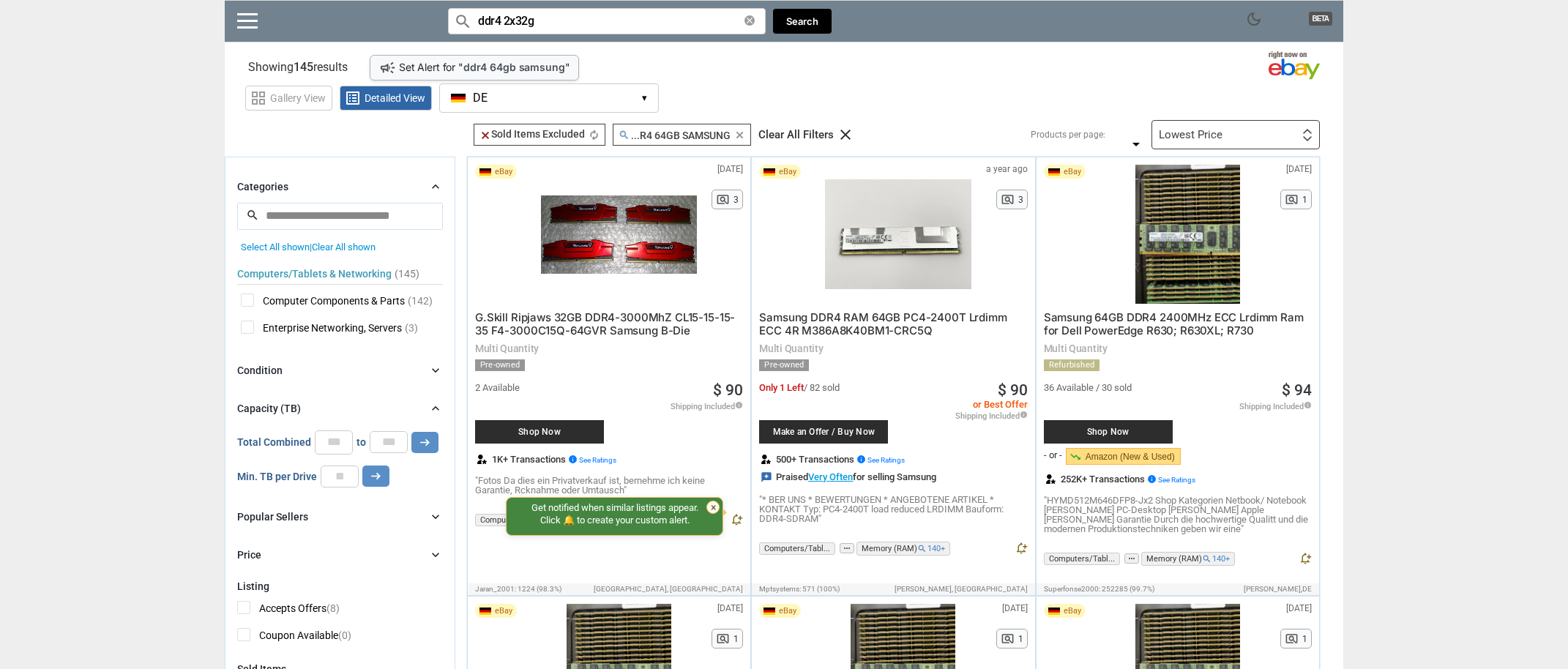
type input "ddr4 2x32gb"
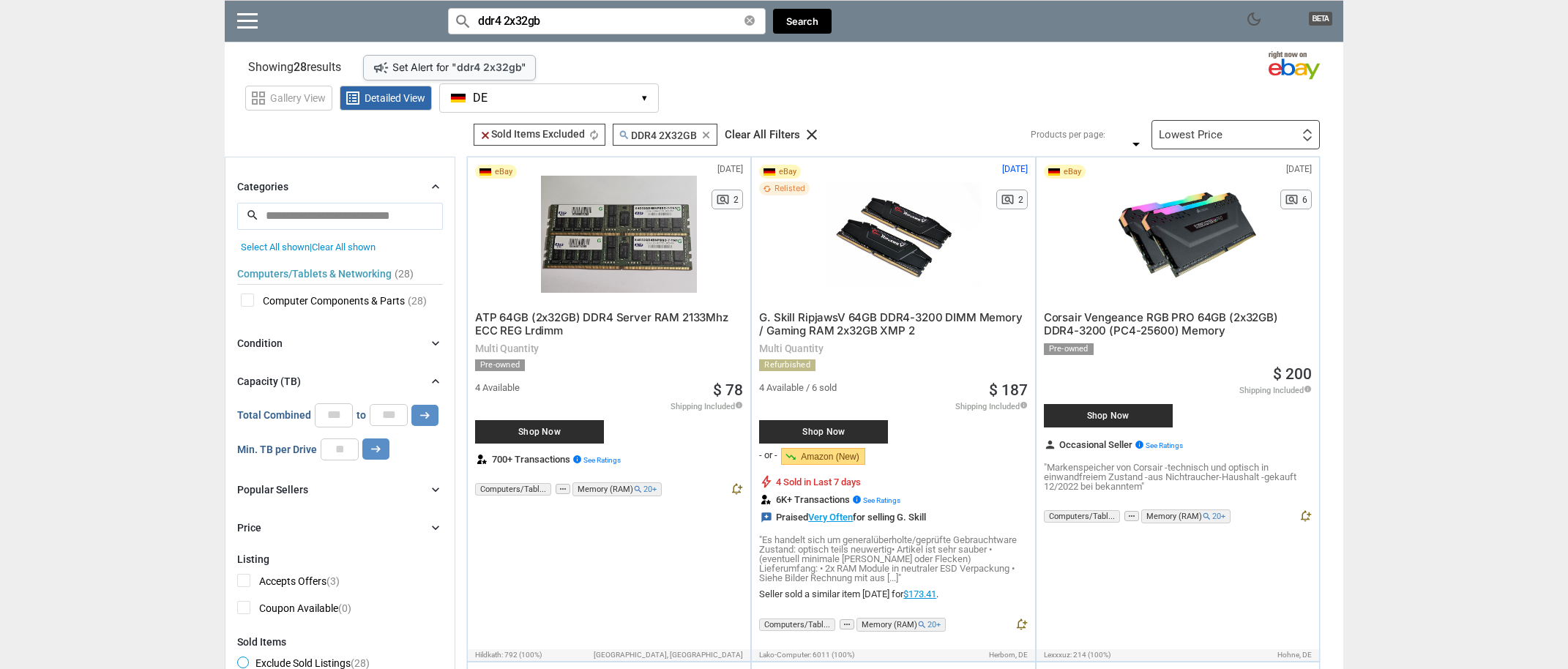
drag, startPoint x: 550, startPoint y: 14, endPoint x: 507, endPoint y: 18, distance: 43.2
click at [505, 18] on input "ddr4 2x32gb" at bounding box center [607, 21] width 318 height 26
type input "ddr4 64gb ripjaw"
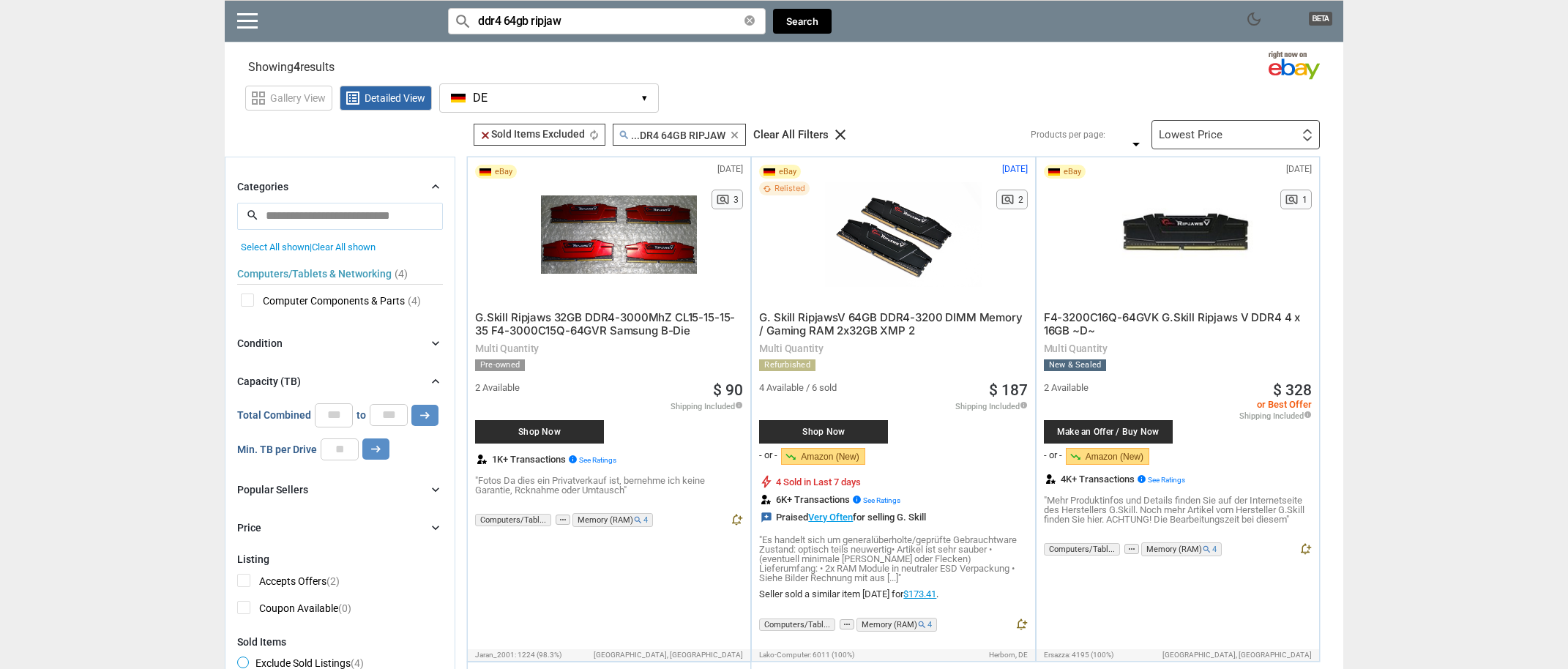
type input "ddr4 64gb ripjaw"
click at [845, 308] on div "G. Skill RipjawsV 64GB DDR4-3200 DIMM Memory / Gaming RAM 2x32GB XMP 2 Multi Qu…" at bounding box center [892, 443] width 268 height 279
click at [854, 319] on span "G. Skill RipjawsV 64GB DDR4-3200 DIMM Memory / Gaming RAM 2x32GB XMP 2" at bounding box center [891, 324] width 263 height 27
